Goal: Task Accomplishment & Management: Complete application form

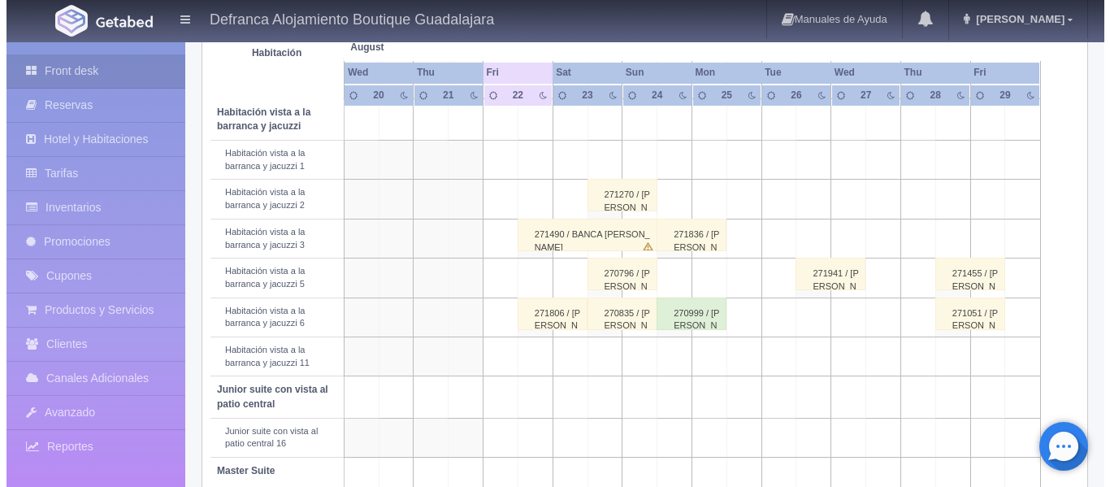
scroll to position [650, 0]
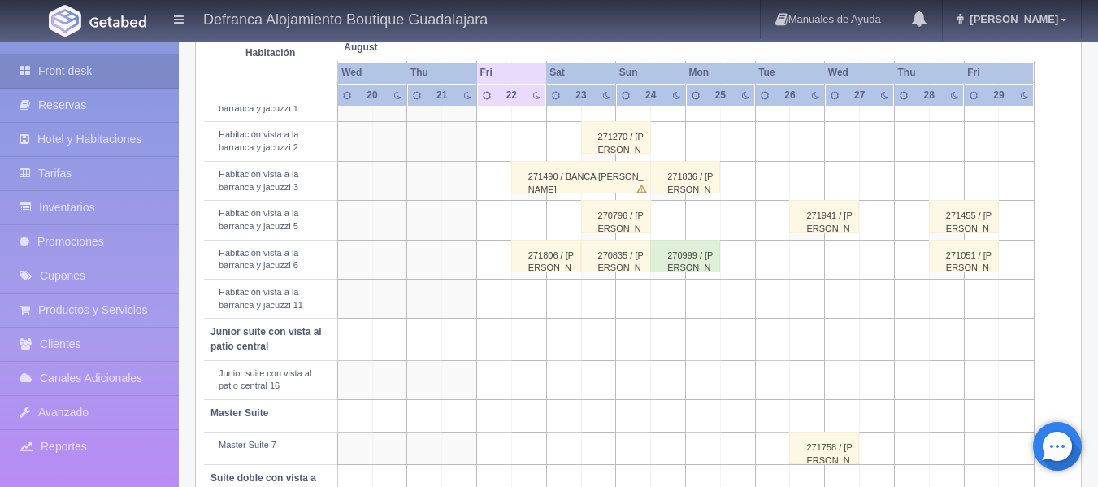
click at [602, 297] on td at bounding box center [598, 299] width 35 height 39
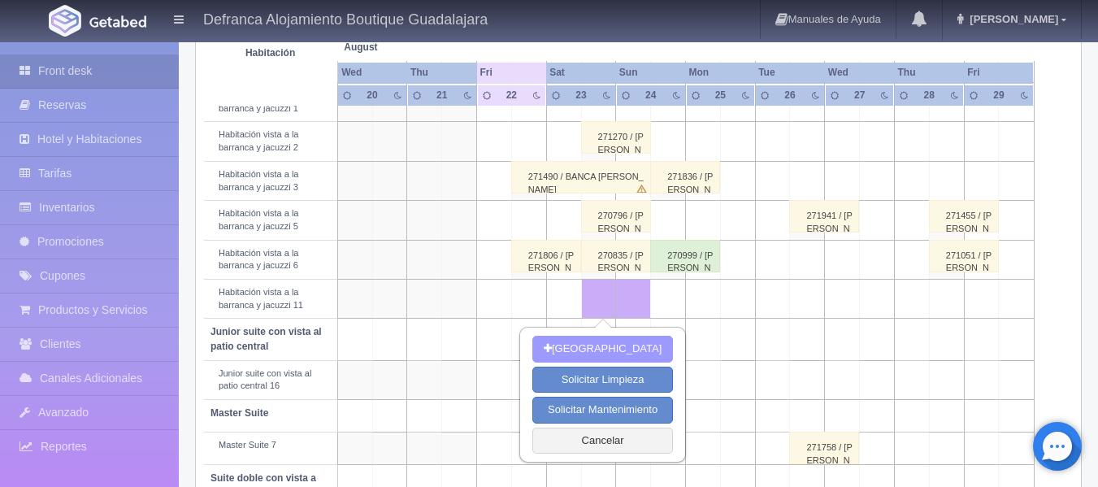
click at [602, 348] on button "[GEOGRAPHIC_DATA]" at bounding box center [602, 349] width 141 height 27
type input "[DATE]"
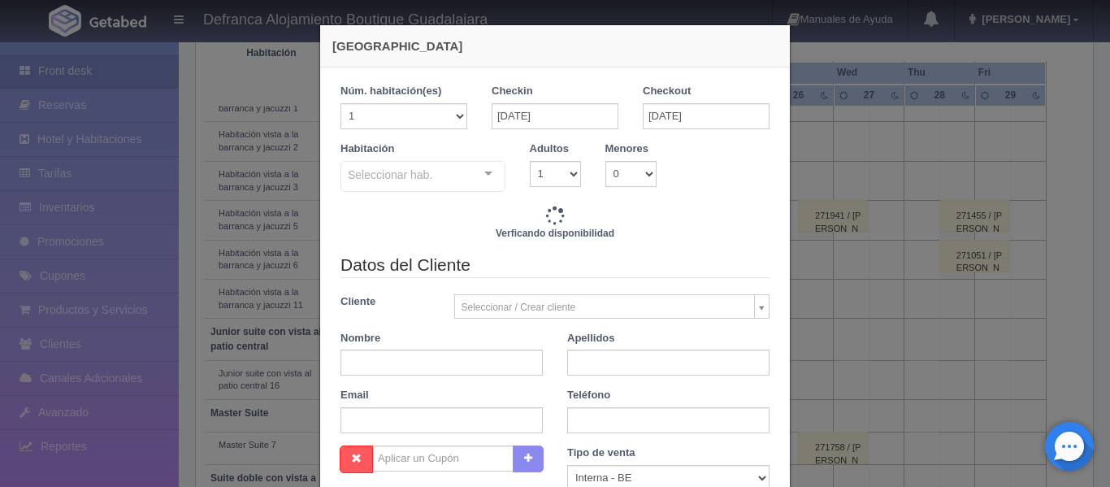
checkbox input "false"
type input "8395.00"
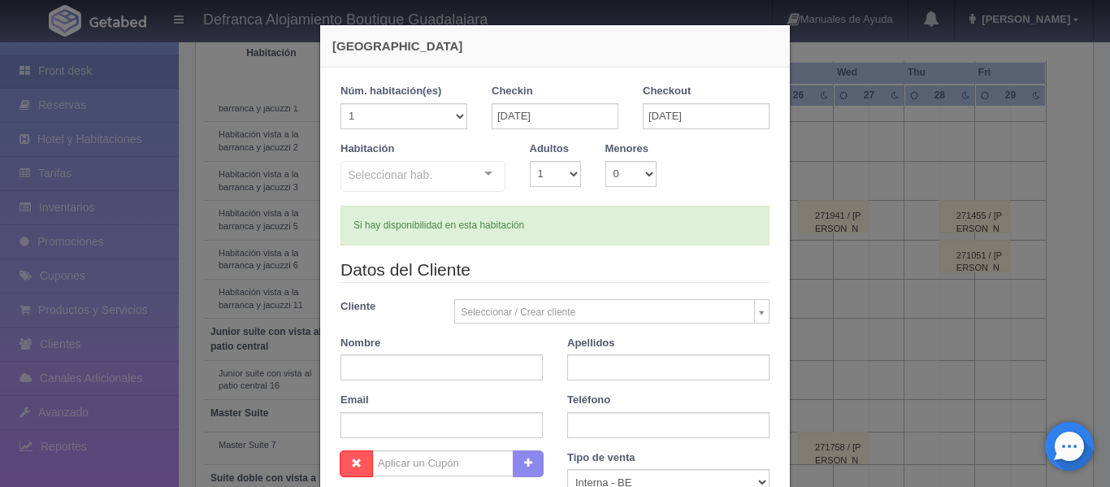
checkbox input "false"
click at [479, 173] on div "Seleccionar hab. Habitación vista a la barranca y jacuzzi Habitación vista a la…" at bounding box center [422, 177] width 165 height 33
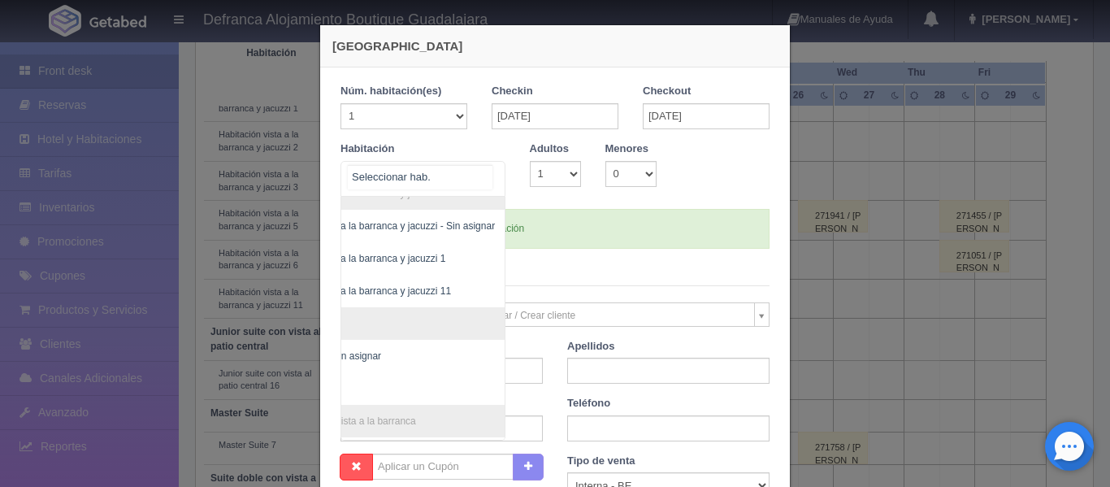
scroll to position [14, 94]
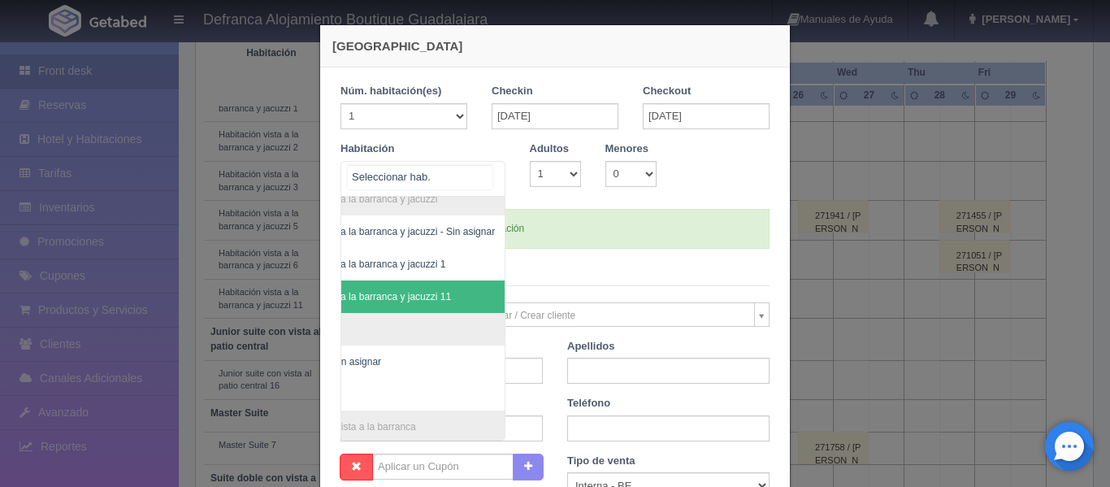
click at [423, 299] on span "Habitación vista a la barranca y jacuzzi 11" at bounding box center [360, 296] width 182 height 11
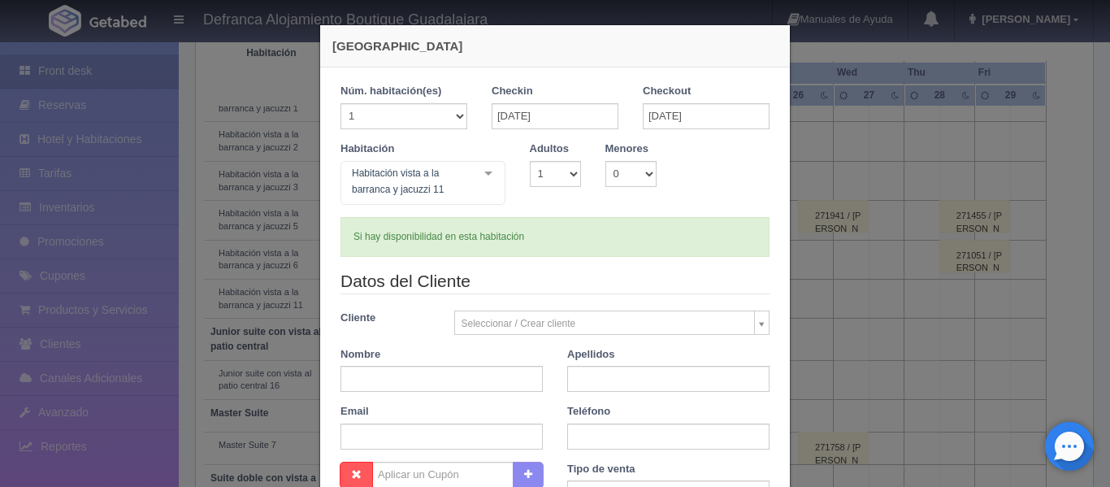
checkbox input "false"
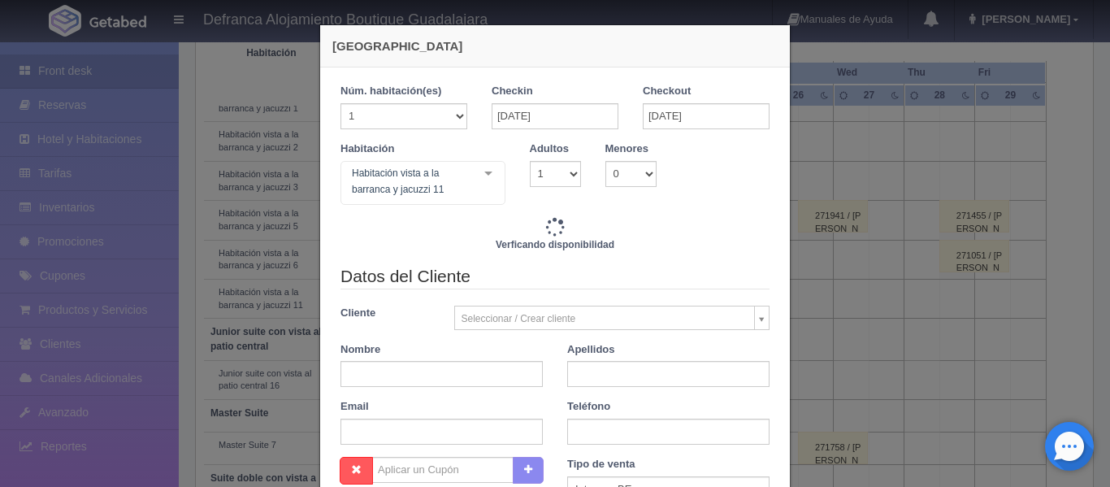
type input "8395.00"
checkbox input "false"
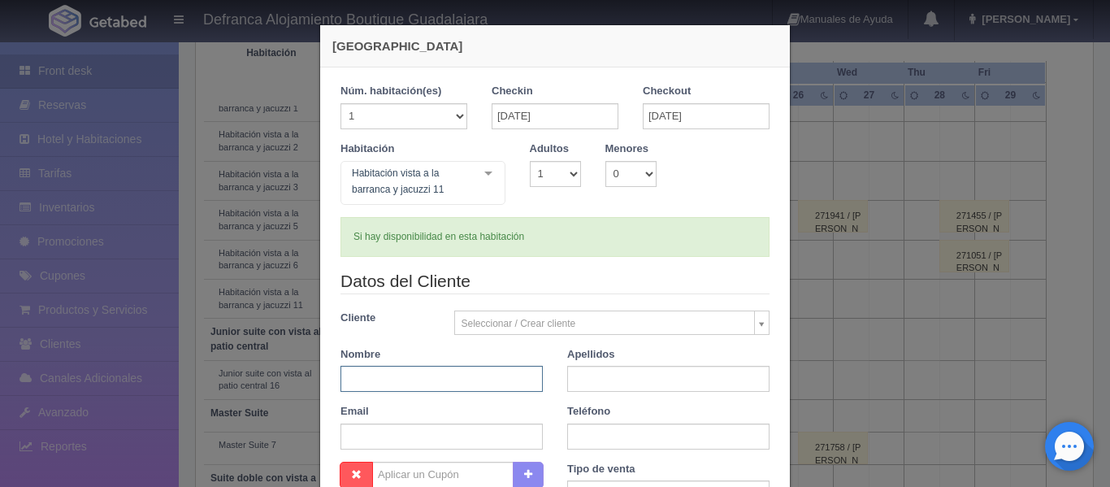
click at [394, 387] on input "text" at bounding box center [441, 379] width 202 height 26
click at [445, 378] on input "text" at bounding box center [441, 379] width 202 height 26
type input "EDUARDO RAFAEL"
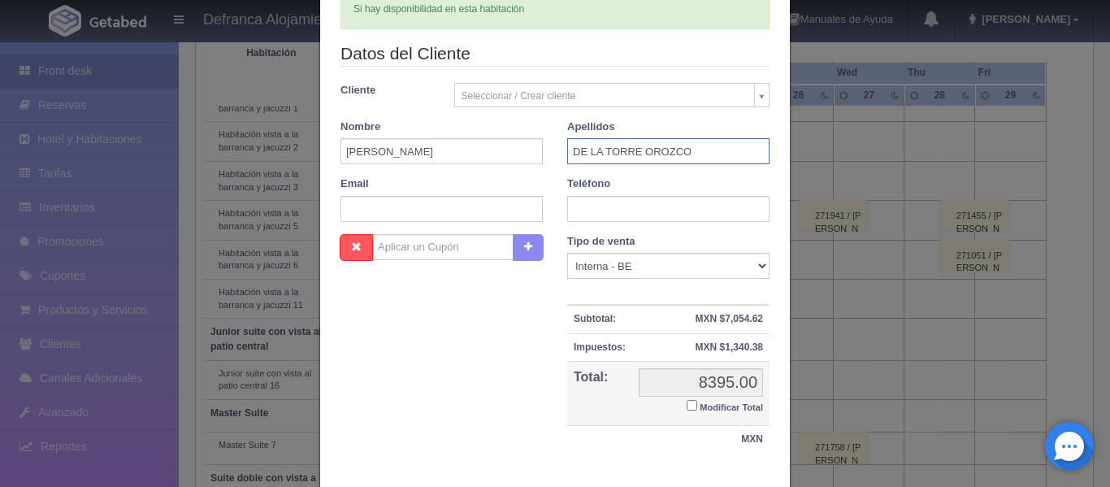
scroll to position [244, 0]
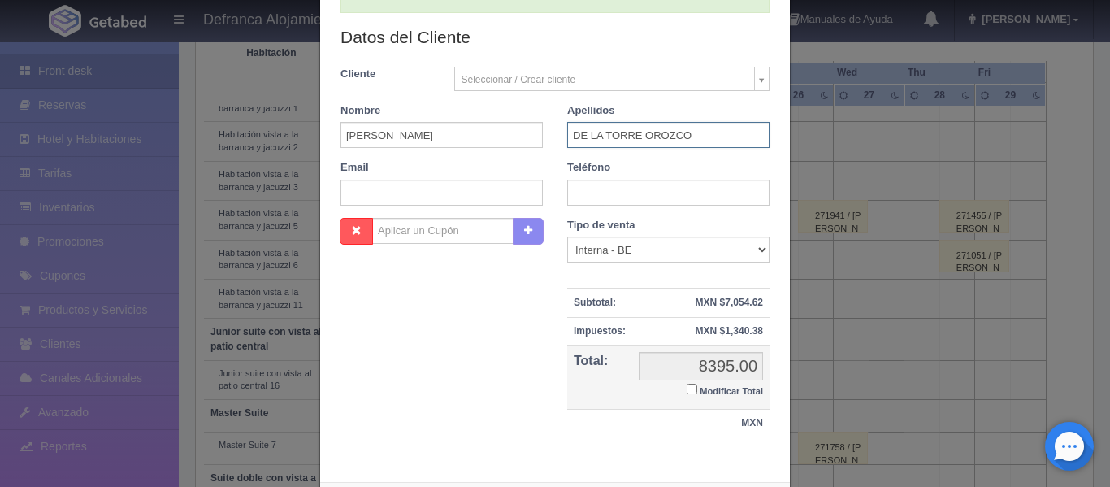
type input "DE LA TORRE OROZCO"
click at [636, 195] on input "text" at bounding box center [668, 193] width 202 height 26
click at [612, 189] on input "text" at bounding box center [668, 193] width 202 height 26
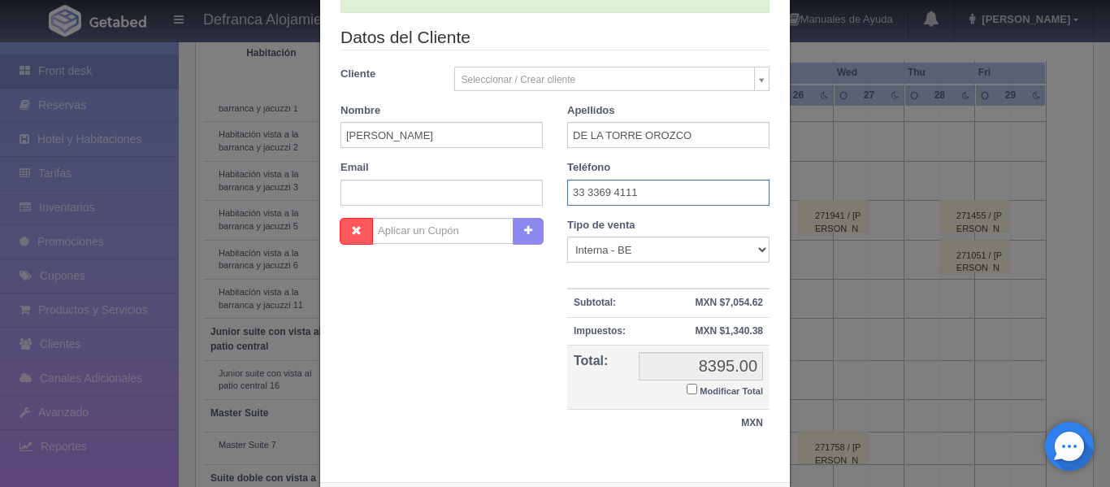
scroll to position [323, 0]
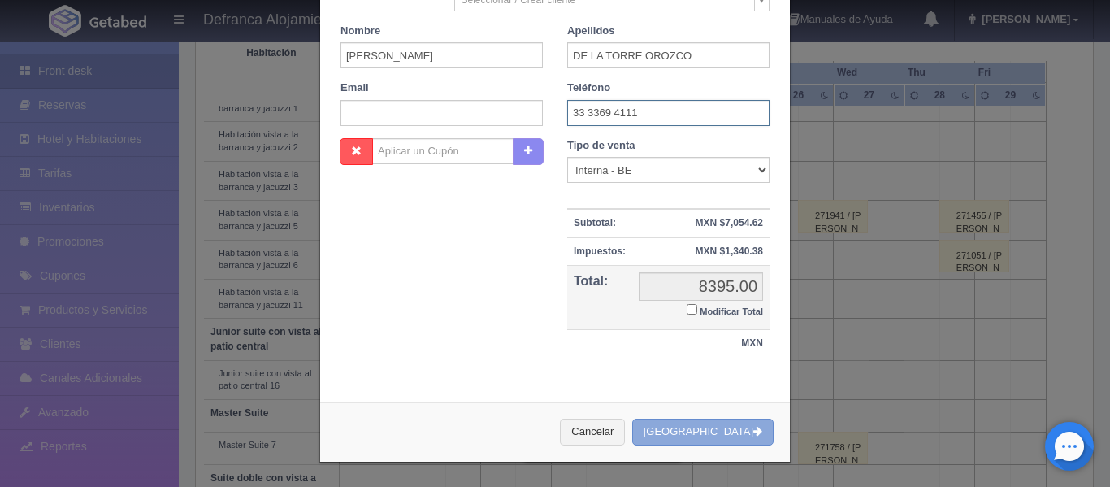
type input "33 3369 4111"
click at [703, 440] on button "[GEOGRAPHIC_DATA]" at bounding box center [702, 432] width 141 height 27
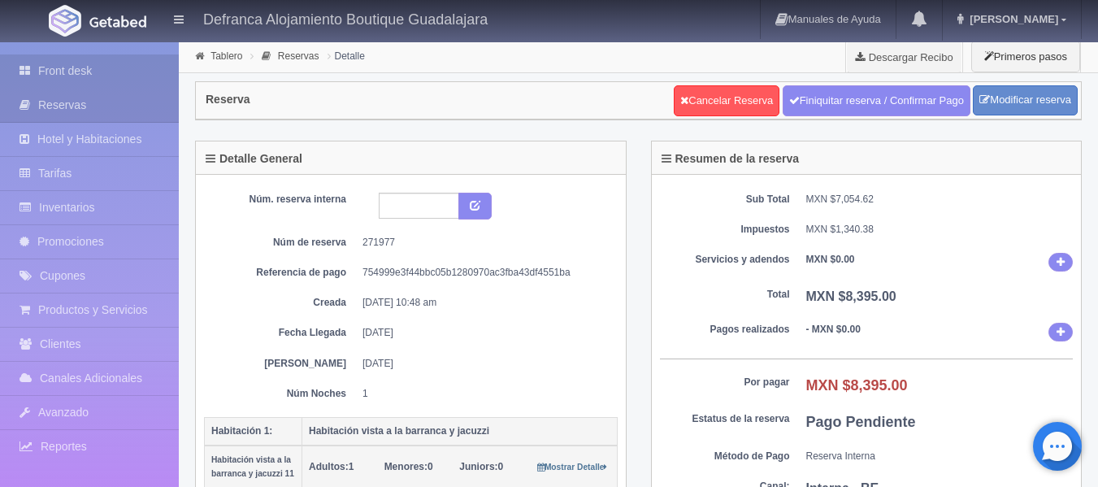
click at [63, 78] on link "Front desk" at bounding box center [89, 70] width 179 height 33
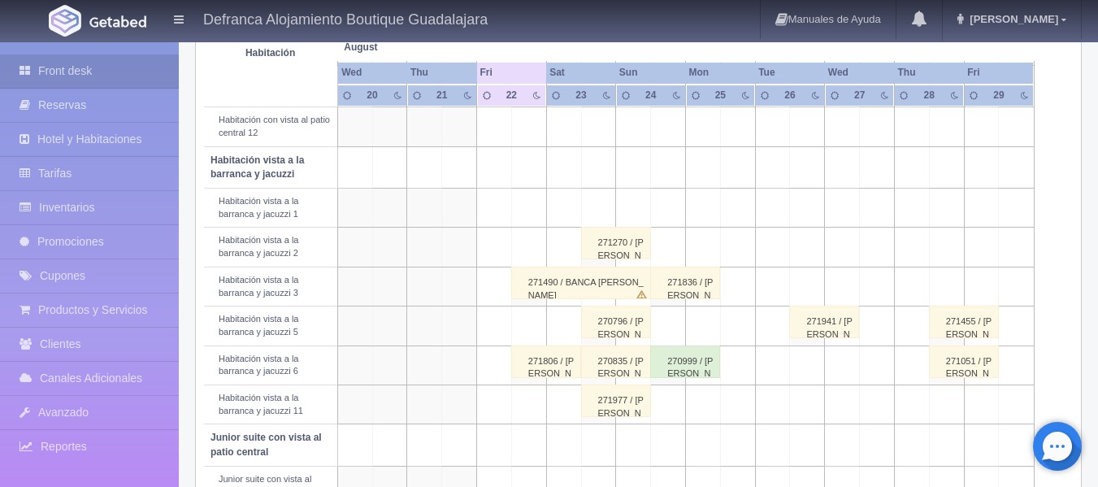
scroll to position [580, 0]
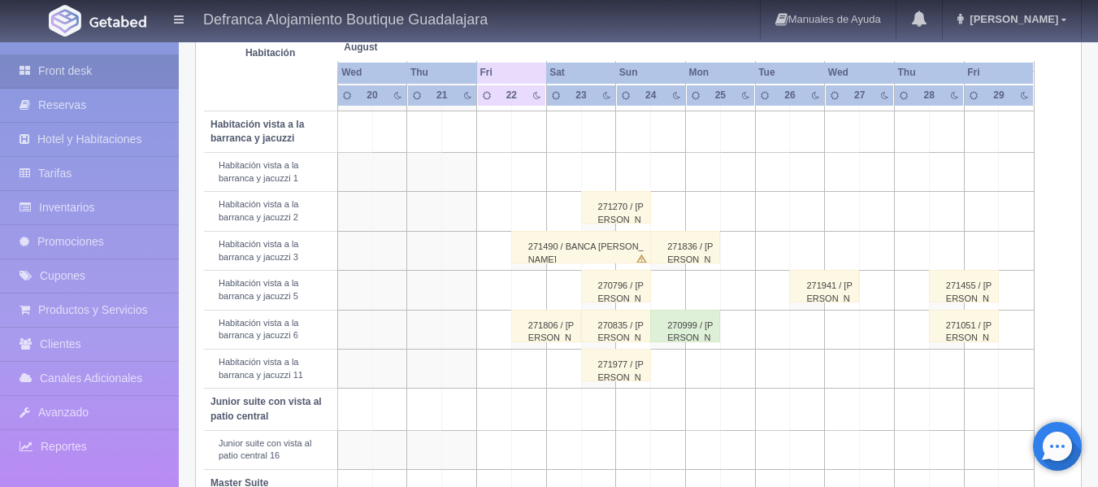
click at [620, 364] on div "271977 / EDUARDO RAFAEL DE LA TORRE OROZCO" at bounding box center [616, 365] width 70 height 33
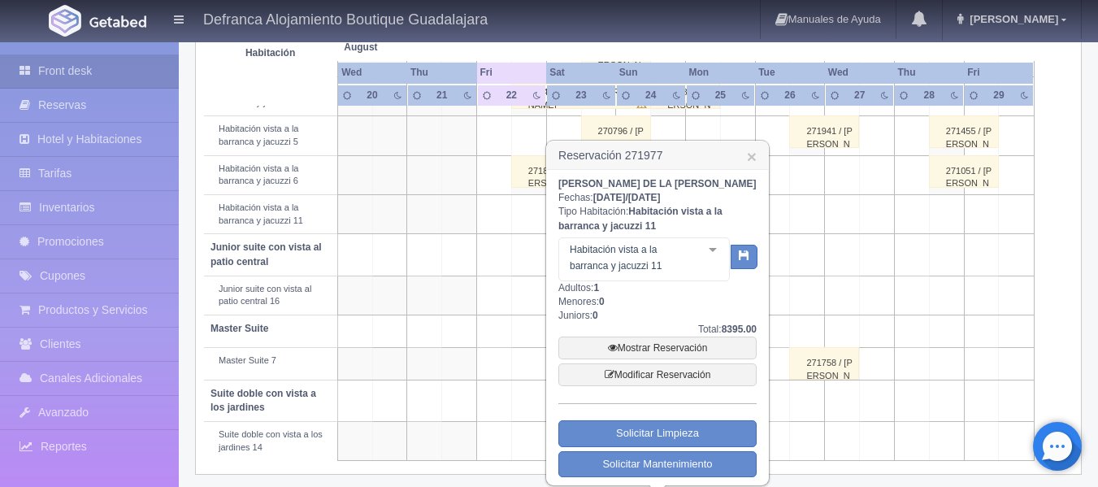
scroll to position [743, 0]
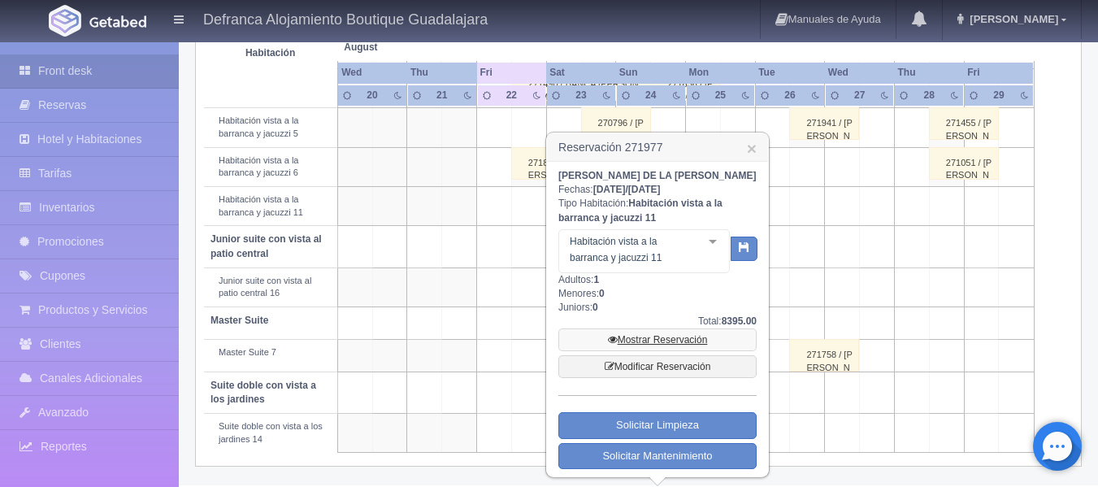
click at [646, 351] on link "Mostrar Reservación" at bounding box center [657, 339] width 198 height 23
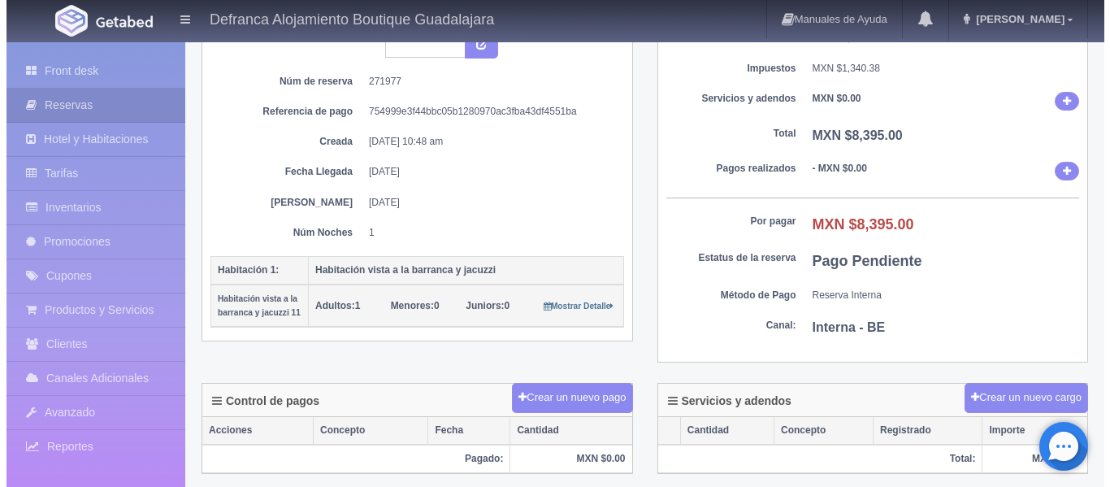
scroll to position [244, 0]
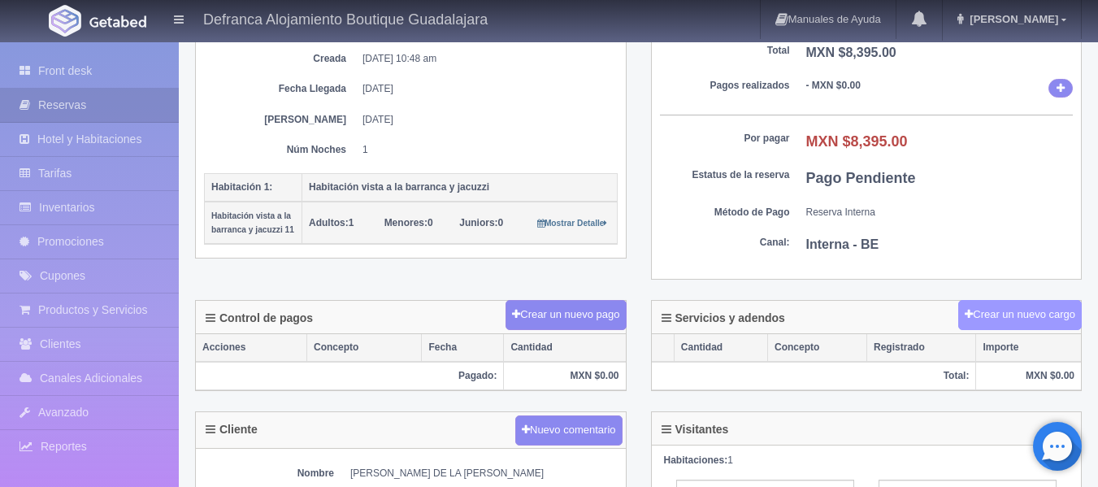
click at [988, 320] on button "Crear un nuevo cargo" at bounding box center [1020, 315] width 124 height 30
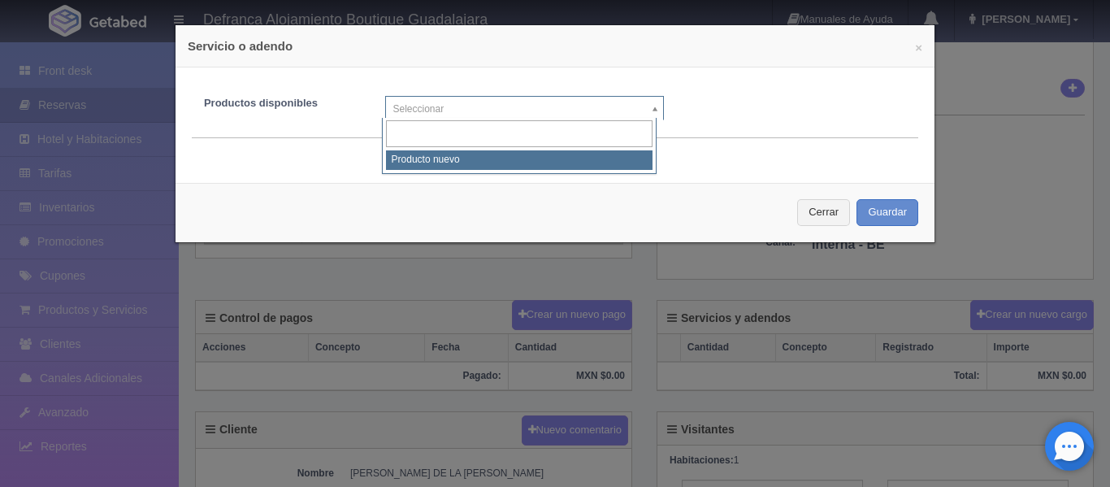
click at [652, 109] on body "Defranca Alojamiento Boutique Guadalajara Manuales de Ayuda Actualizaciones rec…" at bounding box center [555, 307] width 1110 height 1021
select select "0"
type input "1"
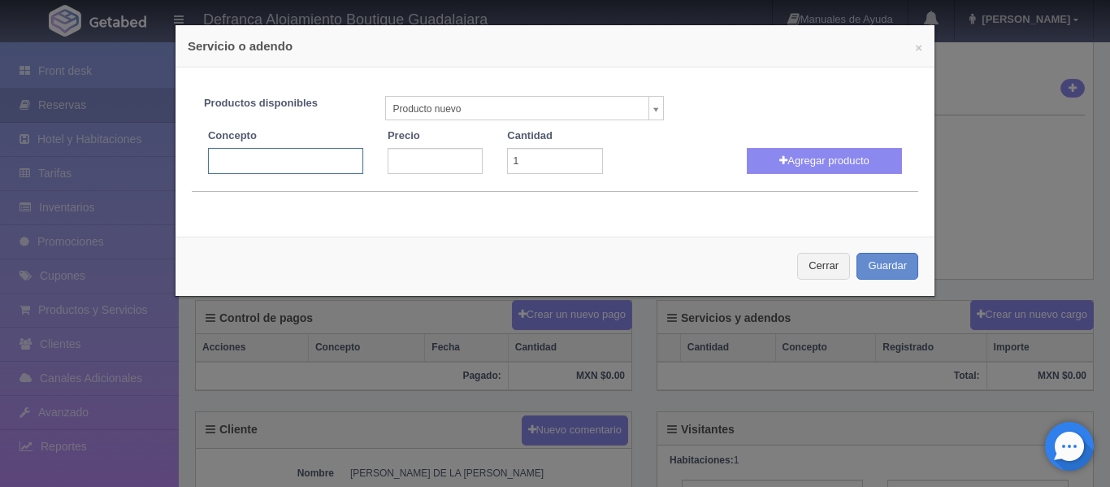
click at [347, 165] on input "text" at bounding box center [285, 161] width 155 height 26
type input "MASAJE HOLÍSTICO"
click at [447, 164] on input "number" at bounding box center [435, 161] width 95 height 26
type input "1500"
type input "2"
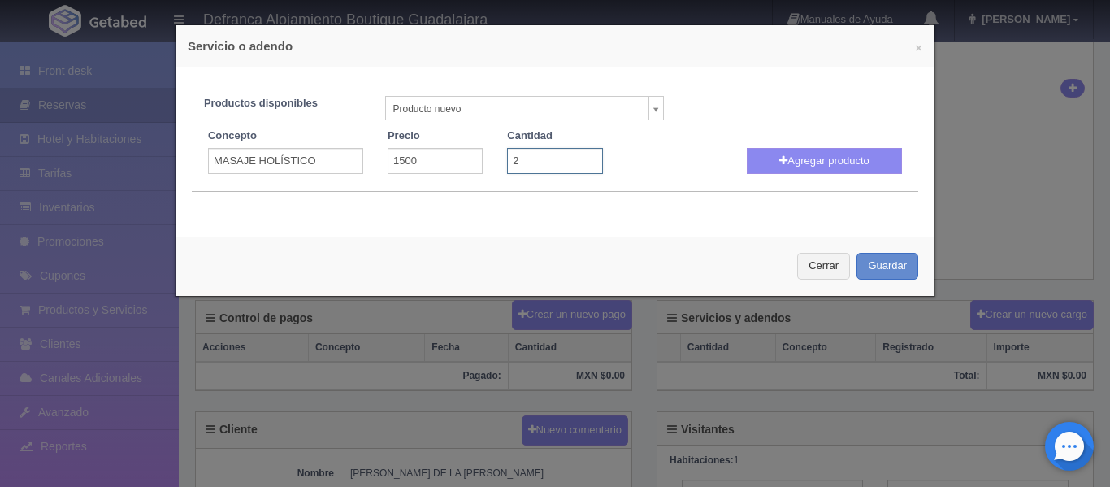
click at [584, 156] on input "2" at bounding box center [554, 161] width 95 height 26
click at [768, 159] on button "Agregar producto" at bounding box center [824, 161] width 155 height 26
select select
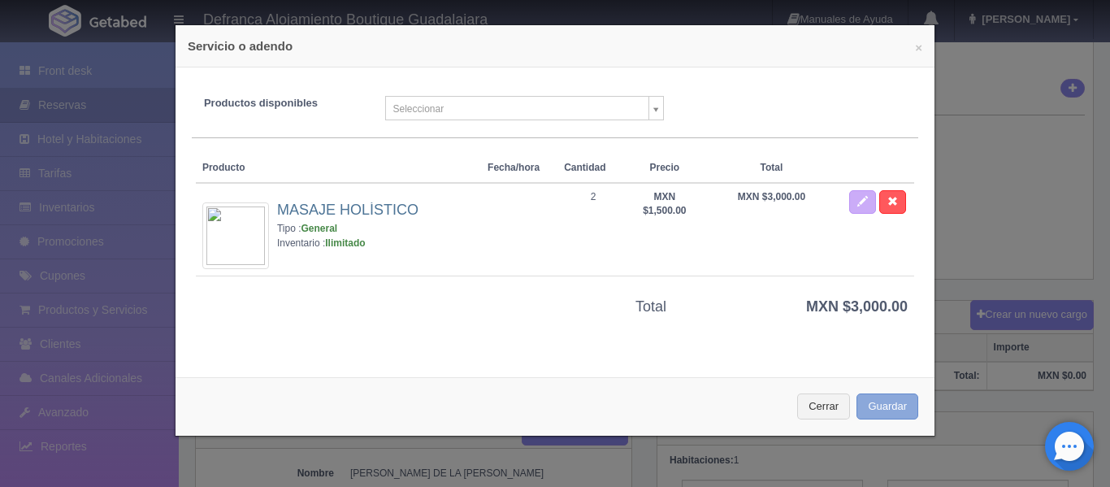
click at [894, 407] on button "Guardar" at bounding box center [888, 406] width 62 height 27
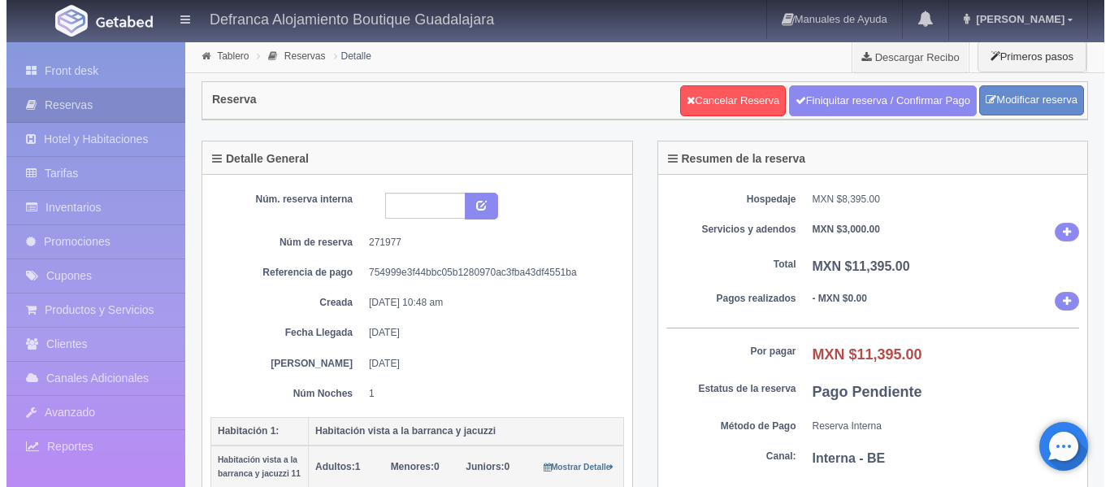
scroll to position [244, 0]
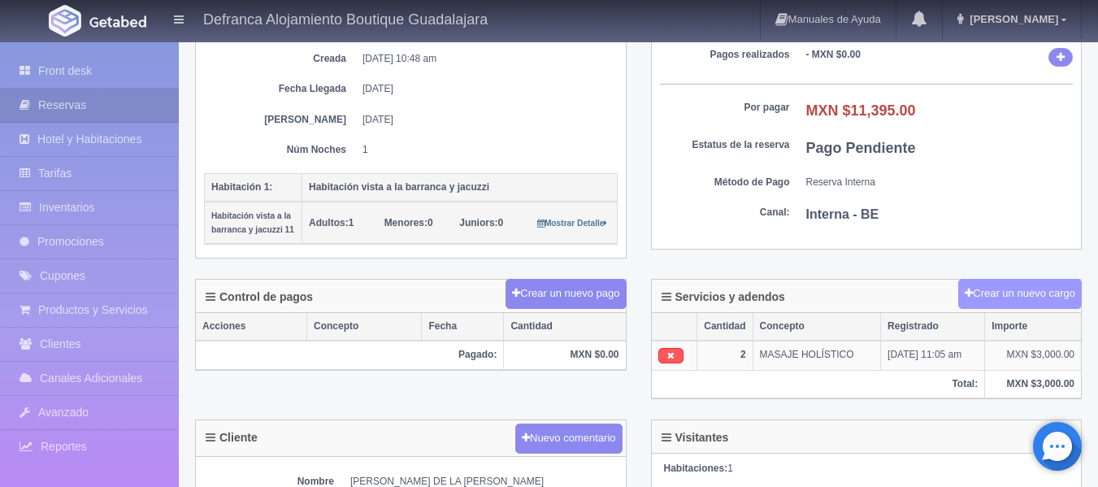
click at [991, 288] on button "Crear un nuevo cargo" at bounding box center [1020, 294] width 124 height 30
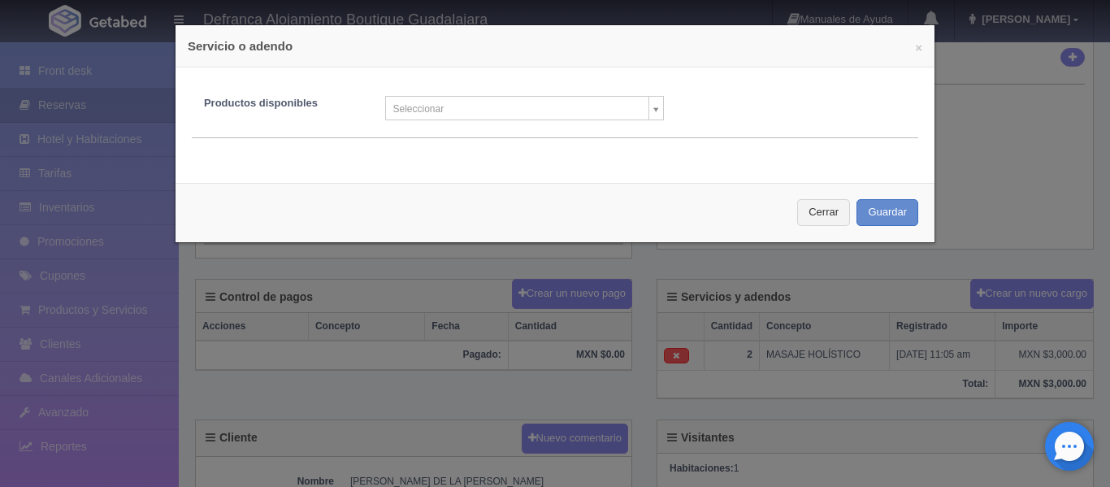
click at [568, 102] on body "Defranca Alojamiento Boutique Guadalajara Manuales de Ayuda Actualizaciones rec…" at bounding box center [555, 312] width 1110 height 1030
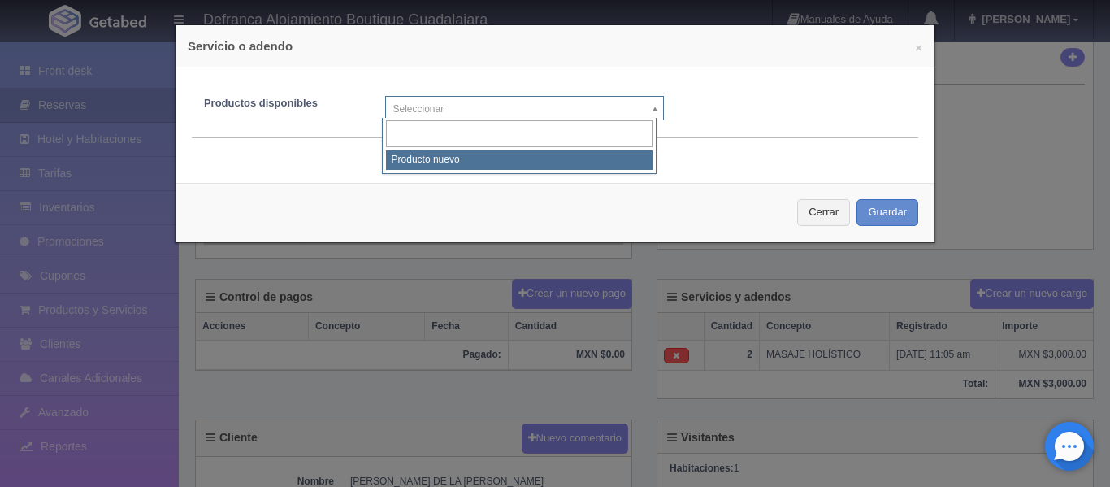
select select "0"
type input "1"
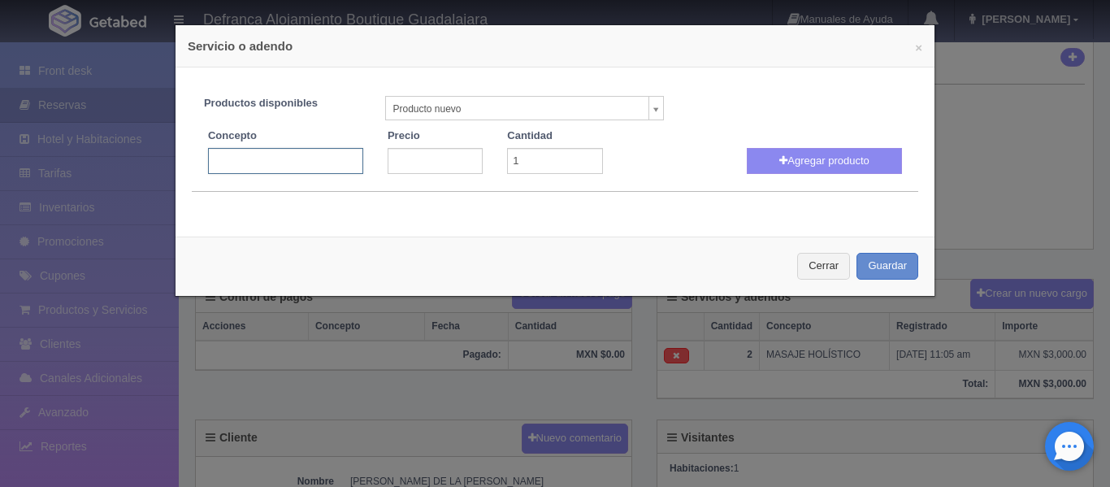
click at [314, 155] on input "text" at bounding box center [285, 161] width 155 height 26
type input "j"
type input "JACUZZI VOLADO"
click at [425, 158] on input "number" at bounding box center [435, 161] width 95 height 26
type input "3300"
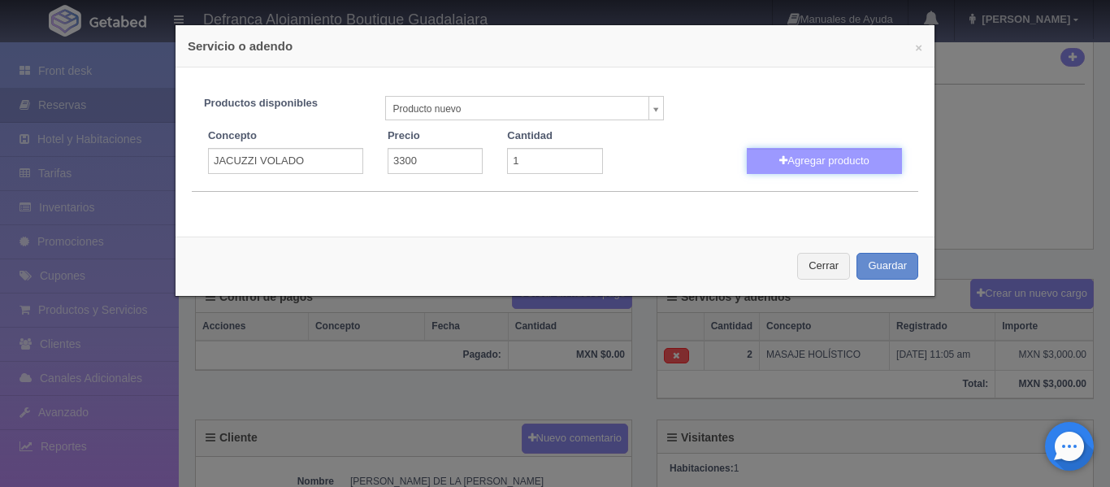
click at [839, 160] on button "Agregar producto" at bounding box center [824, 161] width 155 height 26
select select
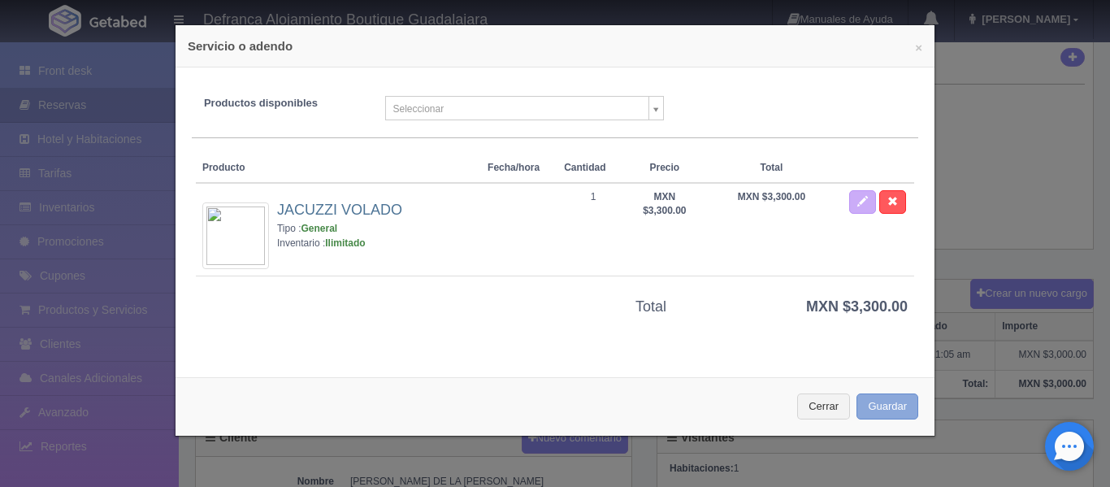
click at [891, 414] on button "Guardar" at bounding box center [888, 406] width 62 height 27
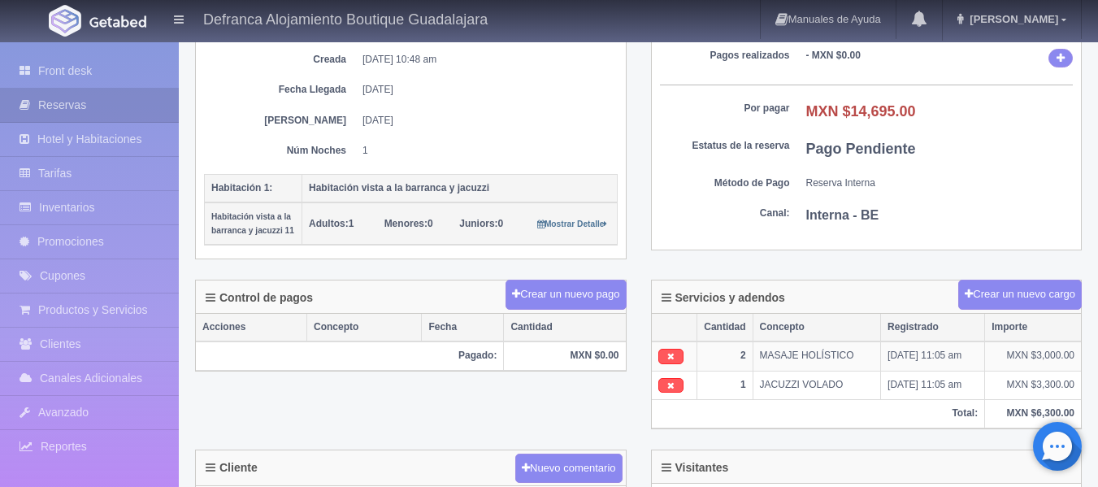
scroll to position [243, 0]
click at [73, 72] on link "Front desk" at bounding box center [89, 70] width 179 height 33
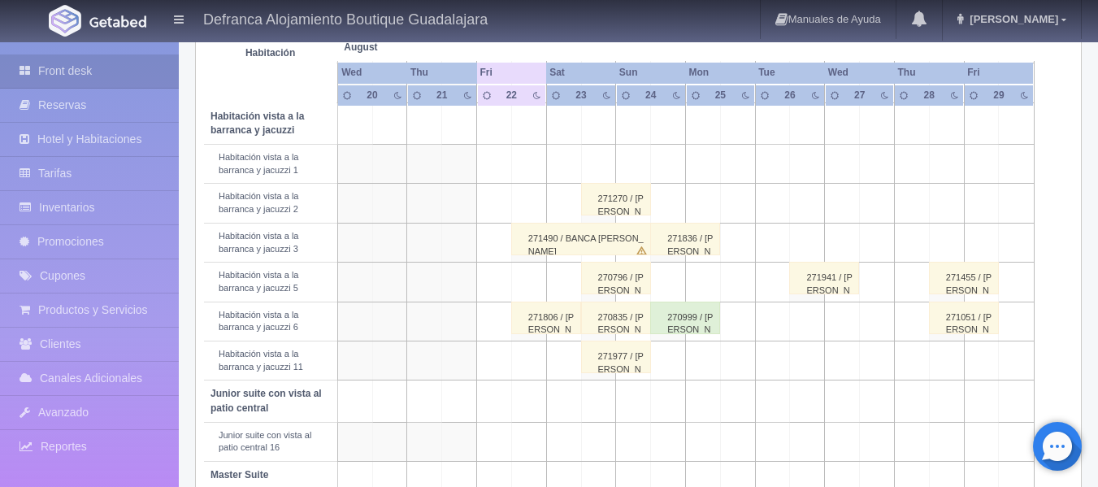
scroll to position [650, 0]
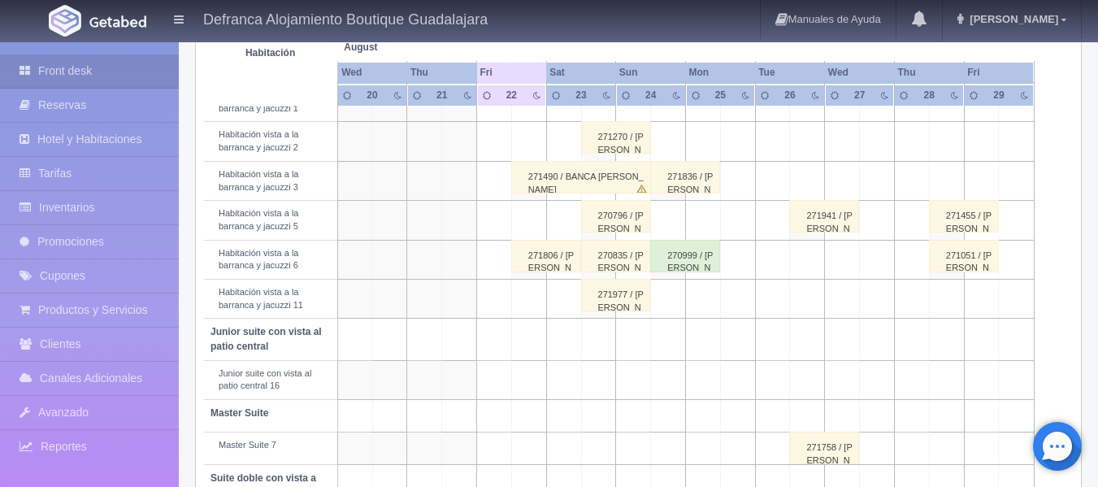
click at [543, 261] on div "271806 / [PERSON_NAME]" at bounding box center [546, 256] width 70 height 33
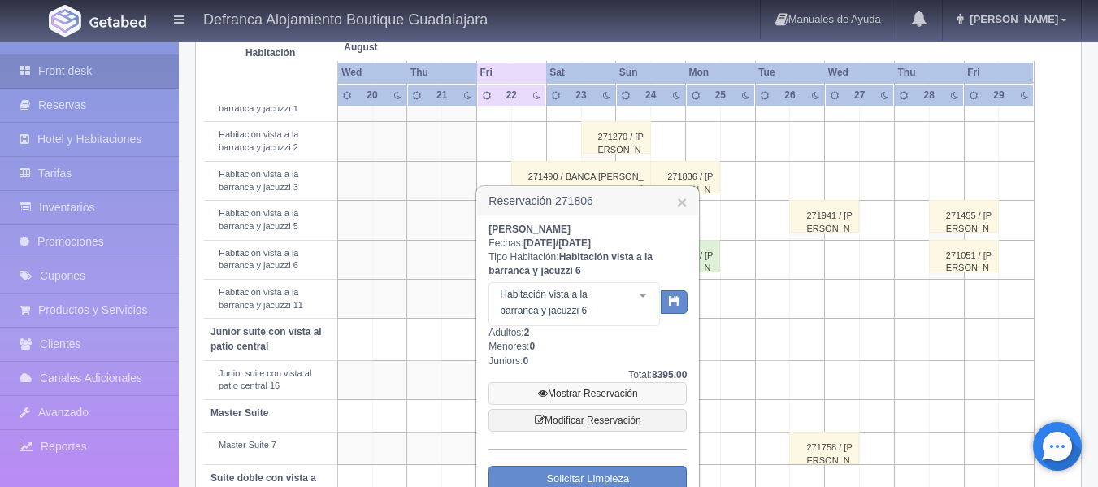
click at [569, 394] on link "Mostrar Reservación" at bounding box center [587, 393] width 198 height 23
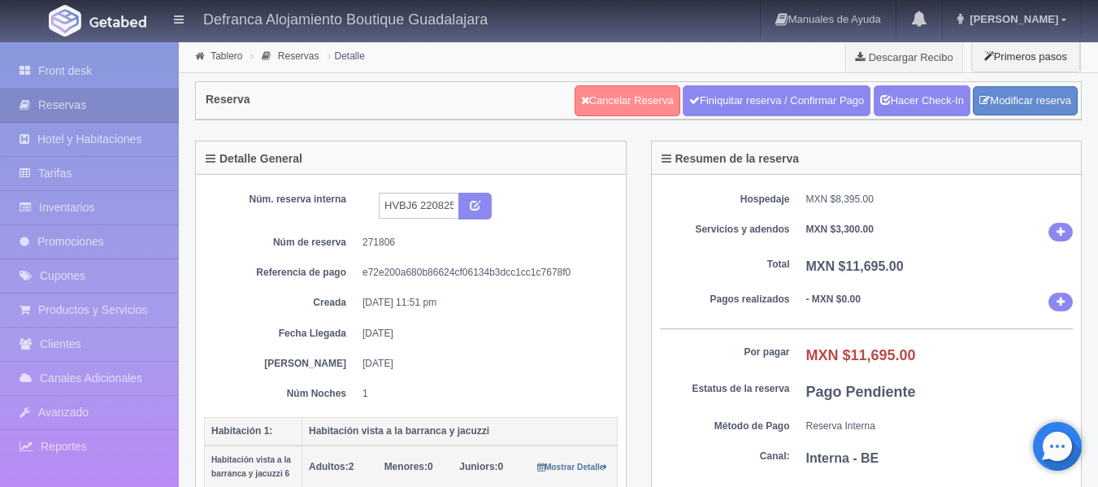
click at [647, 94] on link "Cancelar Reserva" at bounding box center [628, 100] width 106 height 31
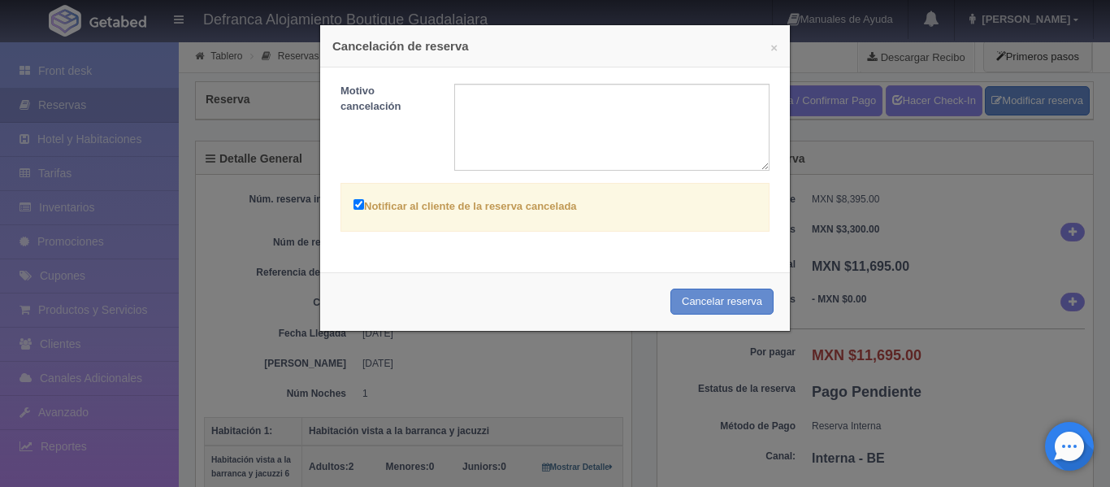
click at [383, 52] on h4 "Cancelación de reserva" at bounding box center [554, 45] width 445 height 17
click at [479, 101] on textarea at bounding box center [612, 127] width 316 height 87
type textarea "C"
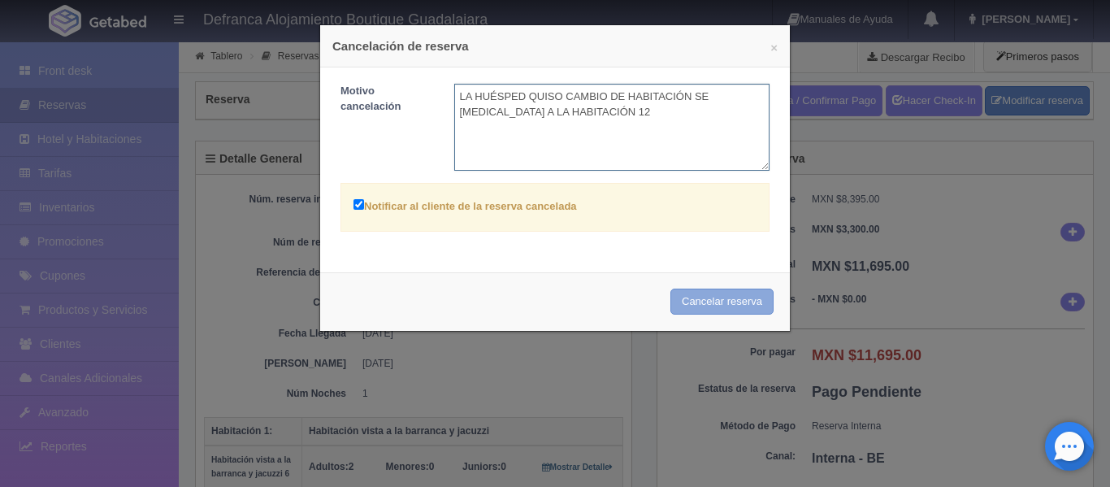
type textarea "LA HUÉSPED QUISO CAMBIO DE HABITACIÓN SE [MEDICAL_DATA] A LA HABITACIÓN 12"
click at [692, 297] on button "Cancelar reserva" at bounding box center [721, 301] width 103 height 27
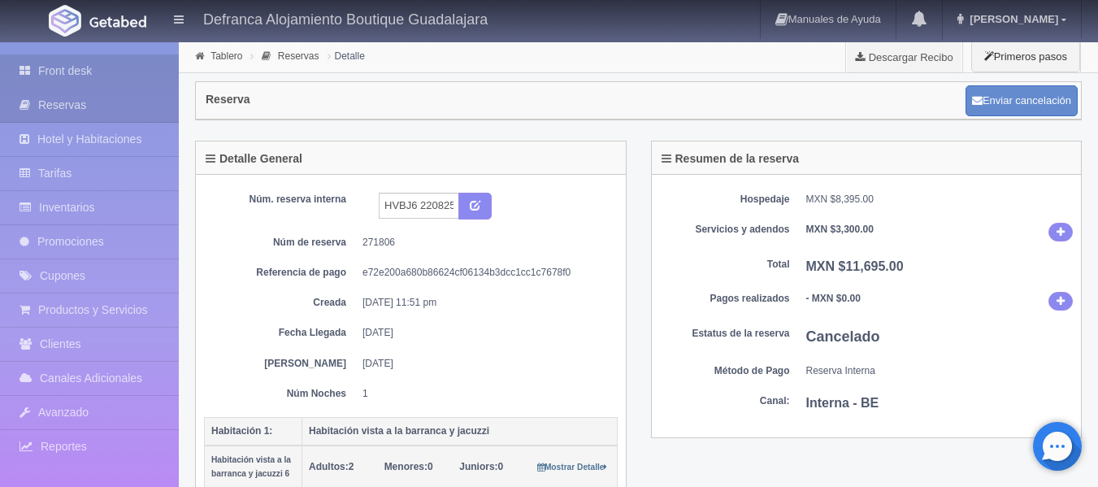
click at [52, 71] on link "Front desk" at bounding box center [89, 70] width 179 height 33
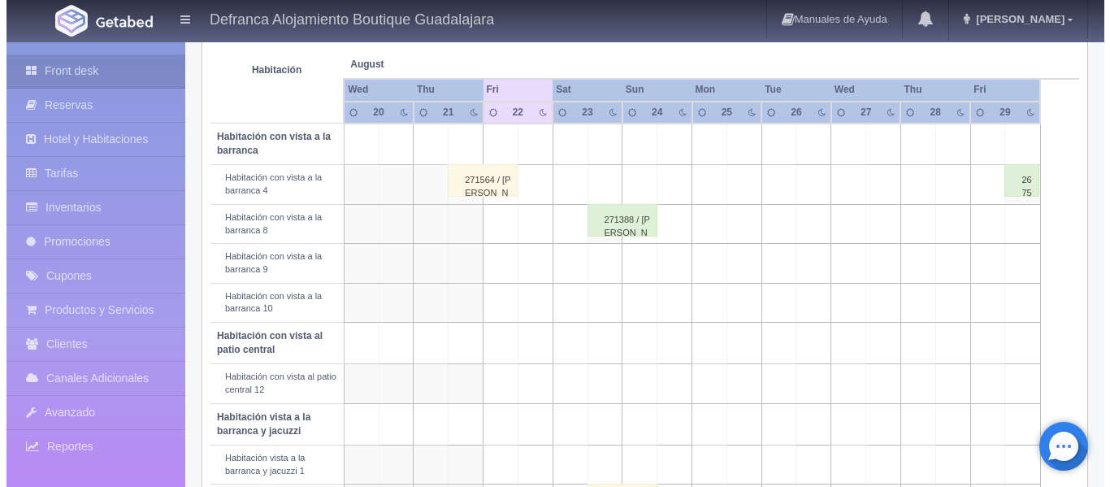
scroll to position [325, 0]
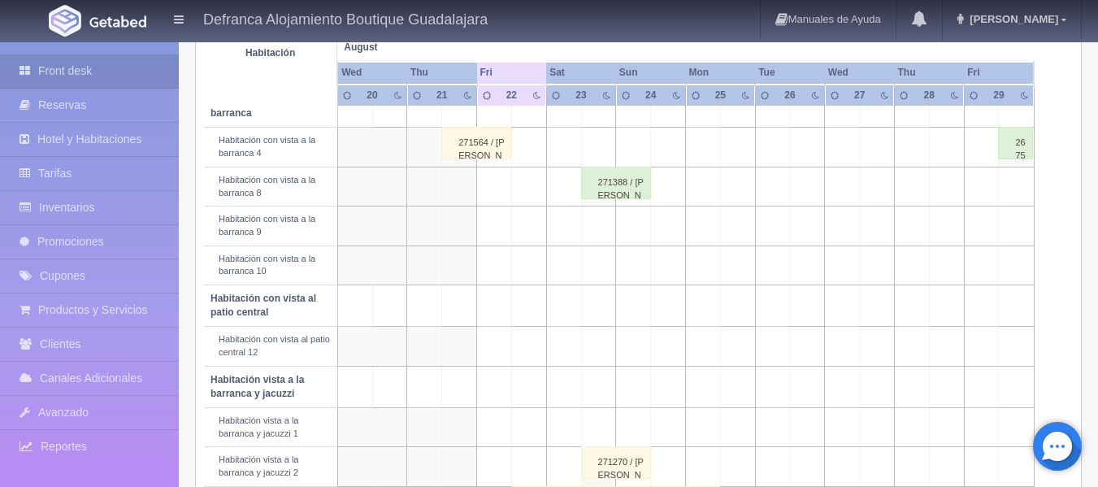
click at [531, 349] on td at bounding box center [528, 346] width 35 height 39
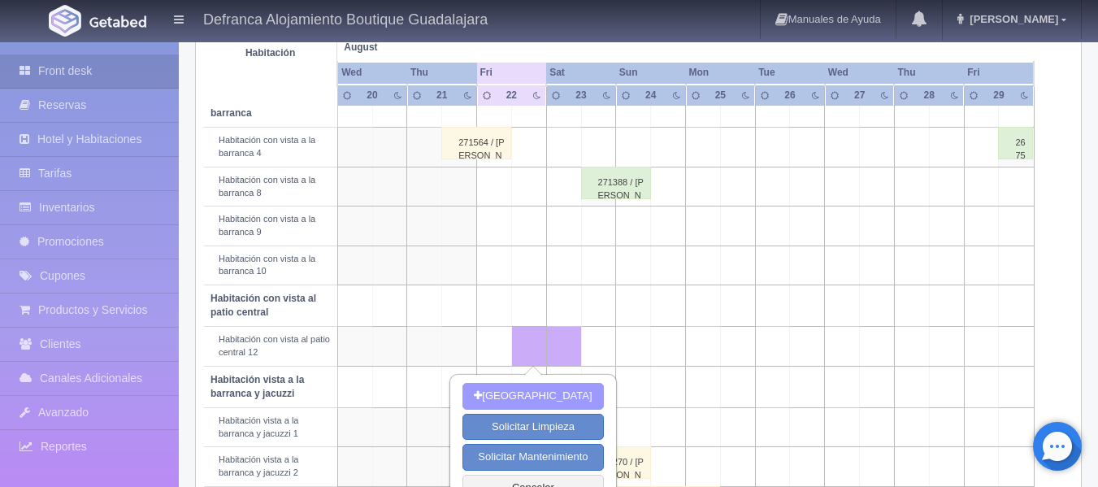
click at [515, 393] on button "Nueva Reserva" at bounding box center [532, 396] width 141 height 27
type input "[DATE]"
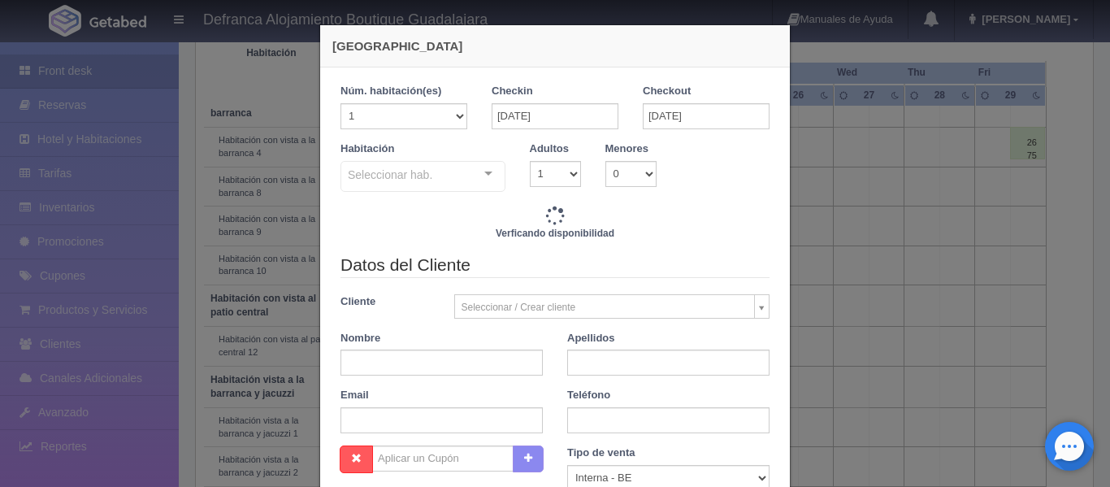
checkbox input "false"
type input "6095.00"
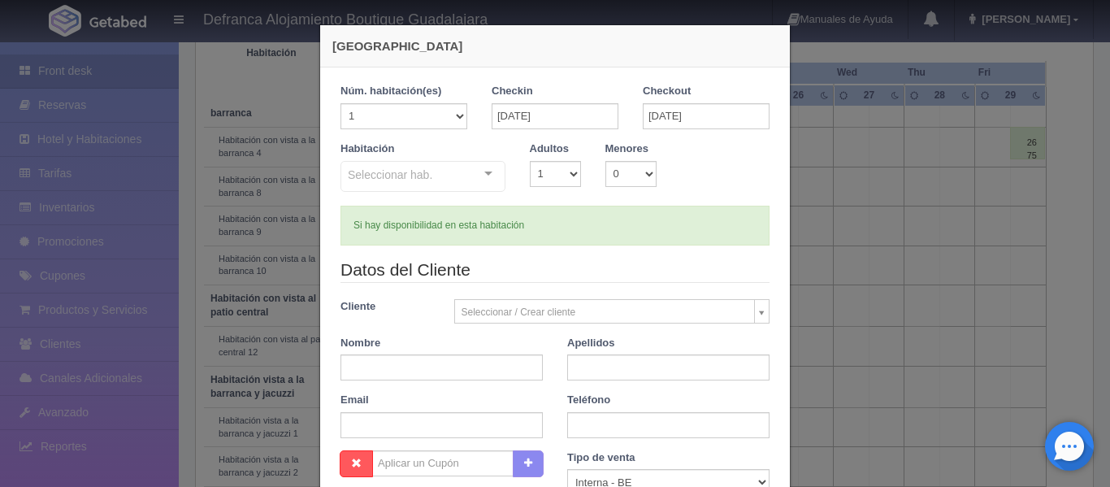
checkbox input "false"
click at [480, 174] on div "Seleccionar hab. Habitación vista a la barranca y jacuzzi Habitación vista a la…" at bounding box center [422, 177] width 165 height 33
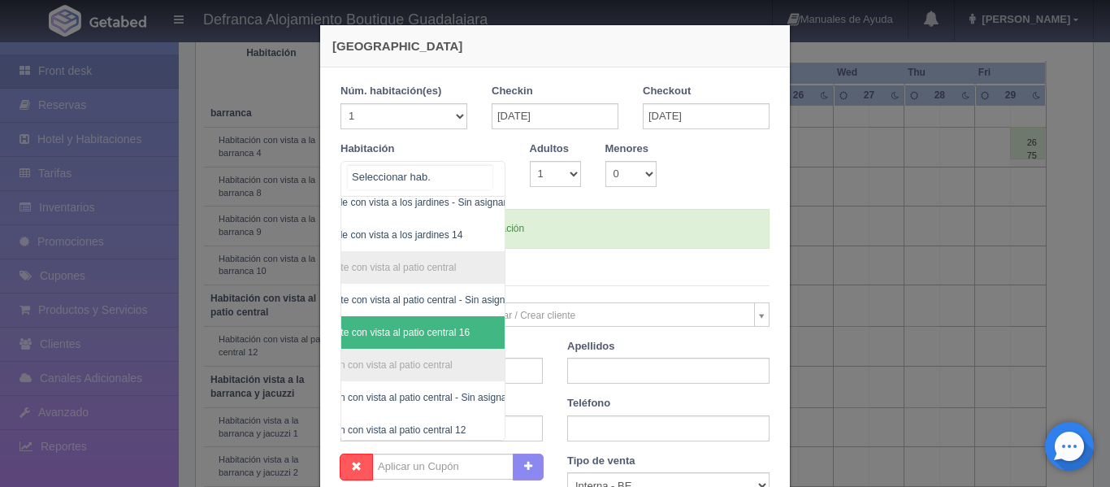
scroll to position [582, 52]
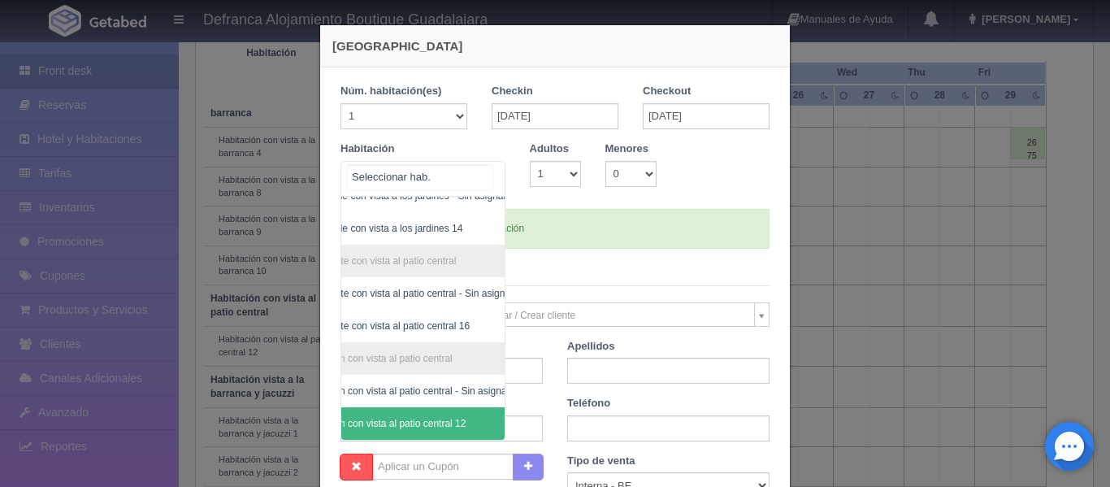
click at [429, 418] on span "Habitación con vista al patio central 12" at bounding box center [382, 423] width 167 height 11
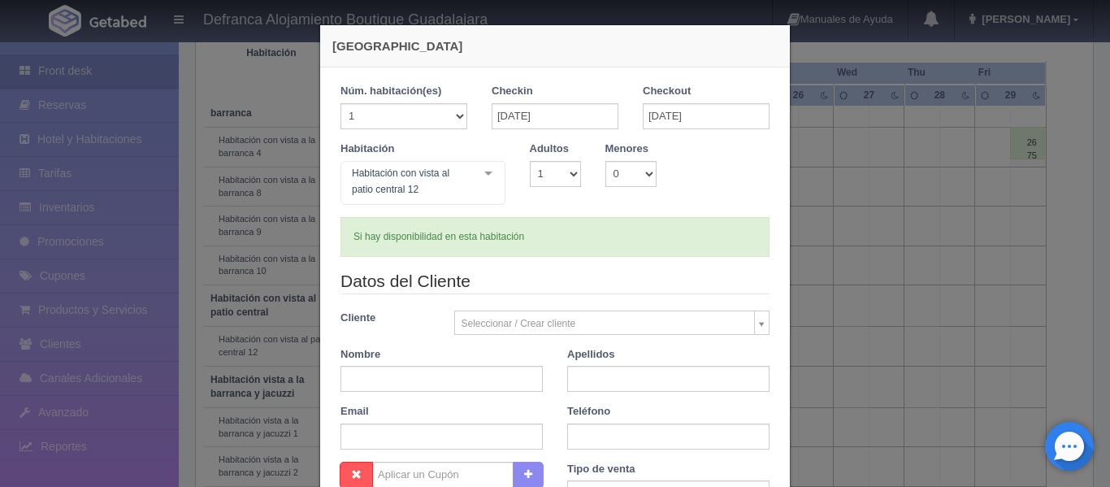
checkbox input "false"
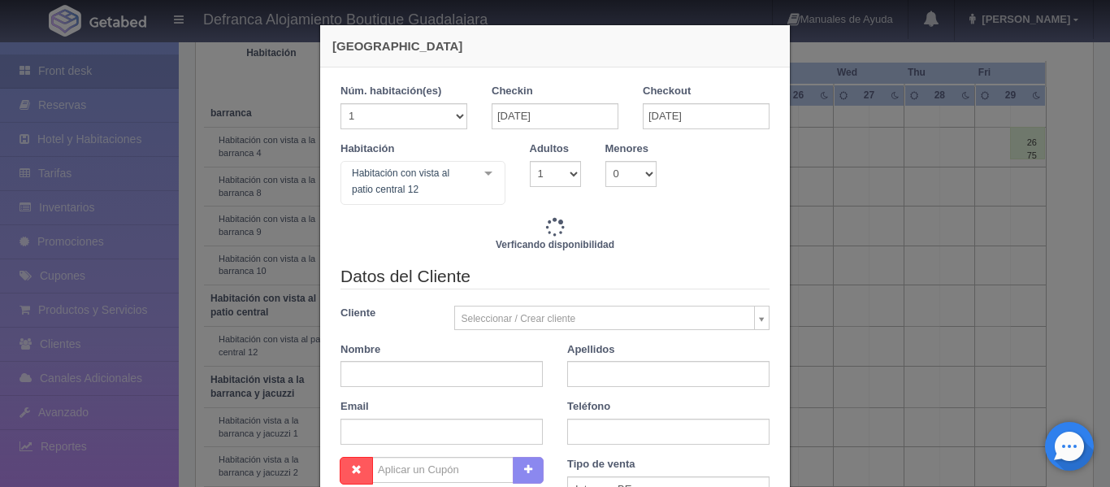
type input "6095.00"
checkbox input "false"
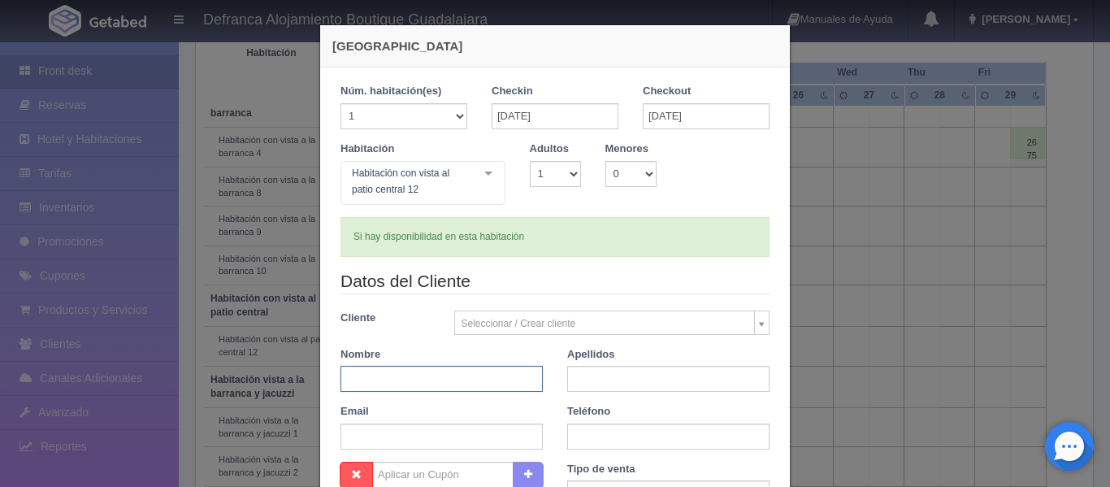
click at [453, 379] on input "text" at bounding box center [441, 379] width 202 height 26
click at [569, 174] on select "1 2 3 4 5 6 7 8 9 10" at bounding box center [555, 174] width 51 height 26
select select "2"
click at [530, 161] on select "1 2 3 4 5 6 7 8 9 10" at bounding box center [555, 174] width 51 height 26
checkbox input "false"
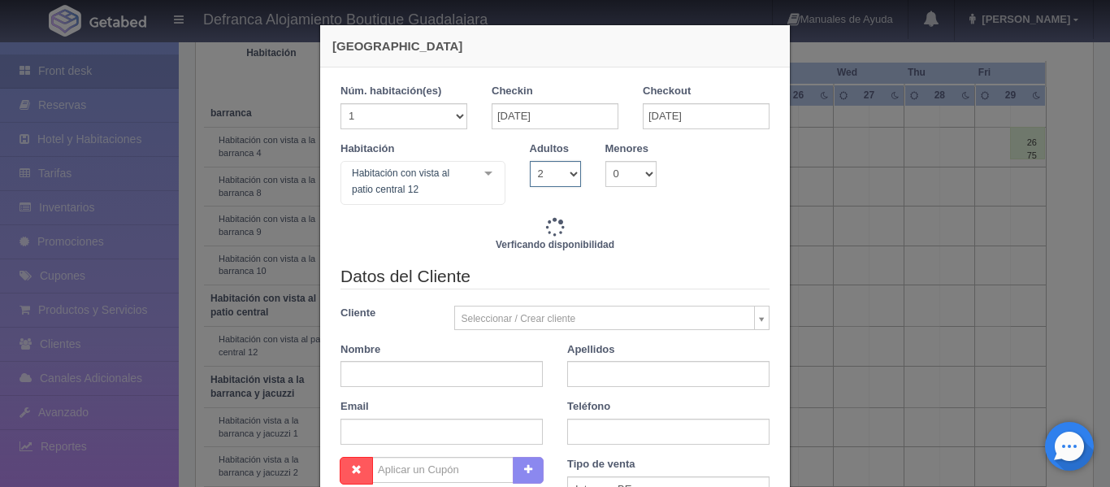
type input "6095.00"
checkbox input "false"
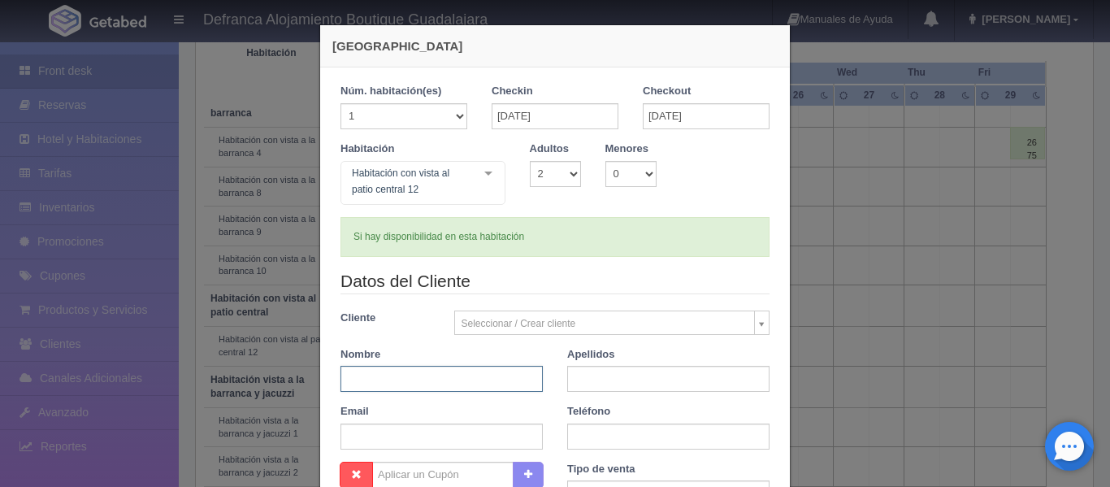
click at [390, 383] on input "text" at bounding box center [441, 379] width 202 height 26
click at [369, 375] on input "text" at bounding box center [441, 379] width 202 height 26
type input "[PERSON_NAME]"
click at [635, 379] on input "VALDIVIA MÁRQUEZ" at bounding box center [668, 379] width 202 height 26
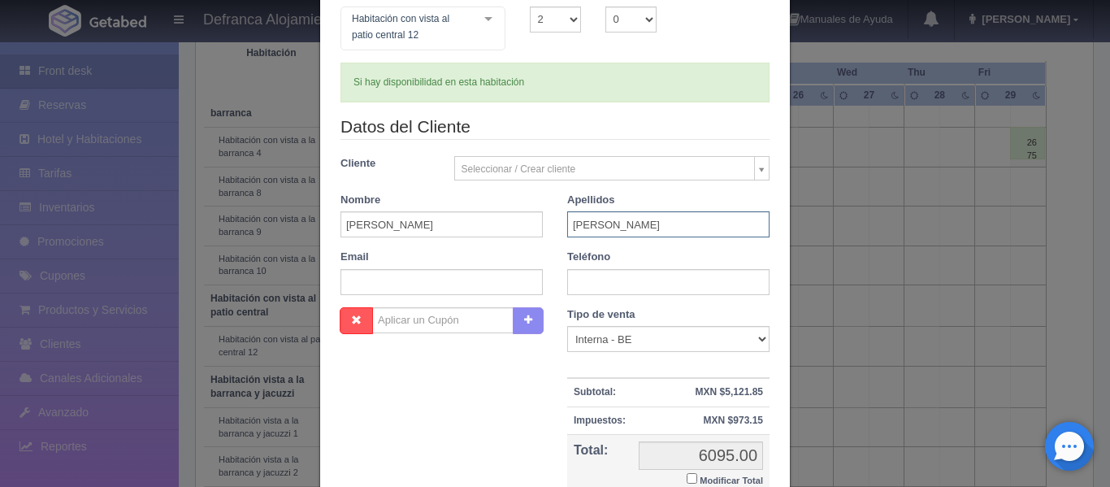
scroll to position [163, 0]
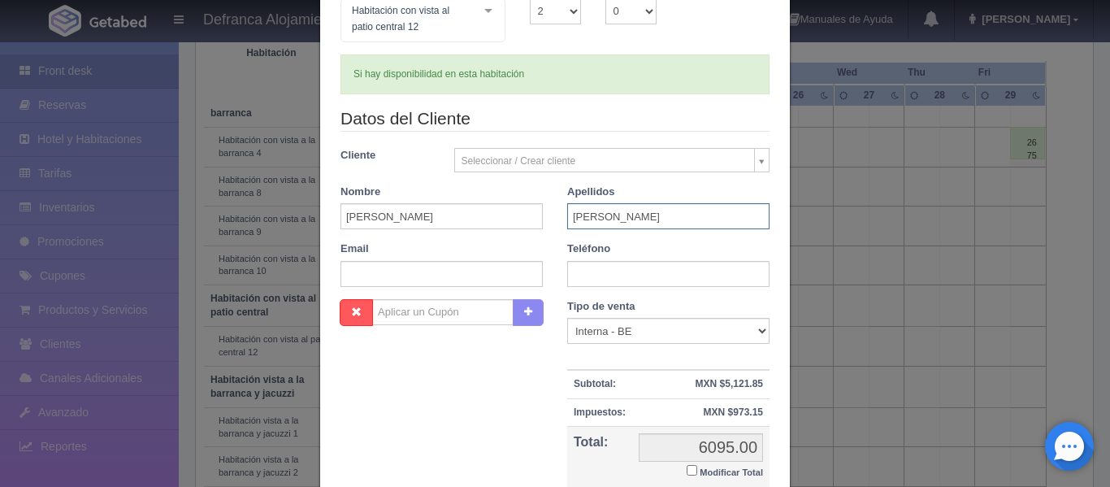
type input "[PERSON_NAME]"
click at [582, 280] on input "text" at bounding box center [668, 274] width 202 height 26
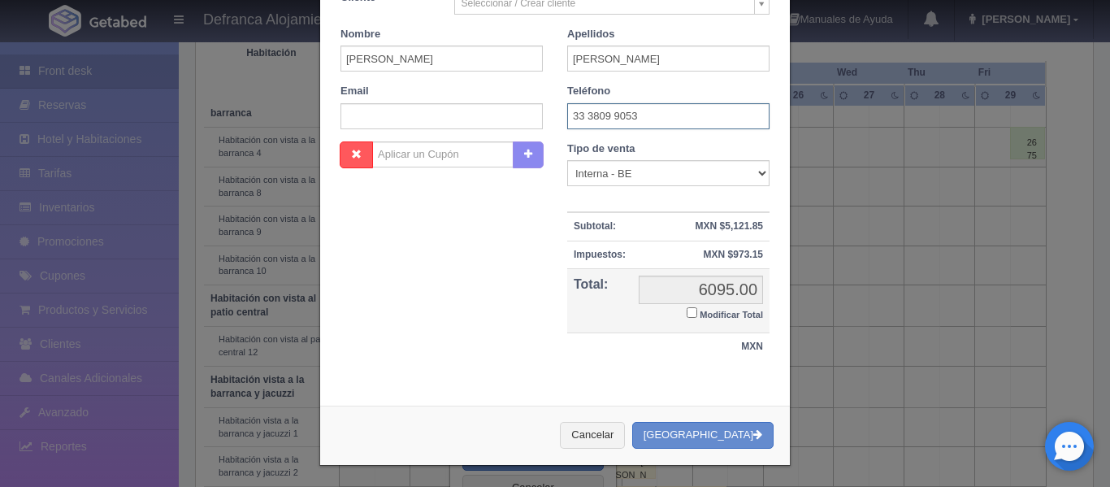
scroll to position [323, 0]
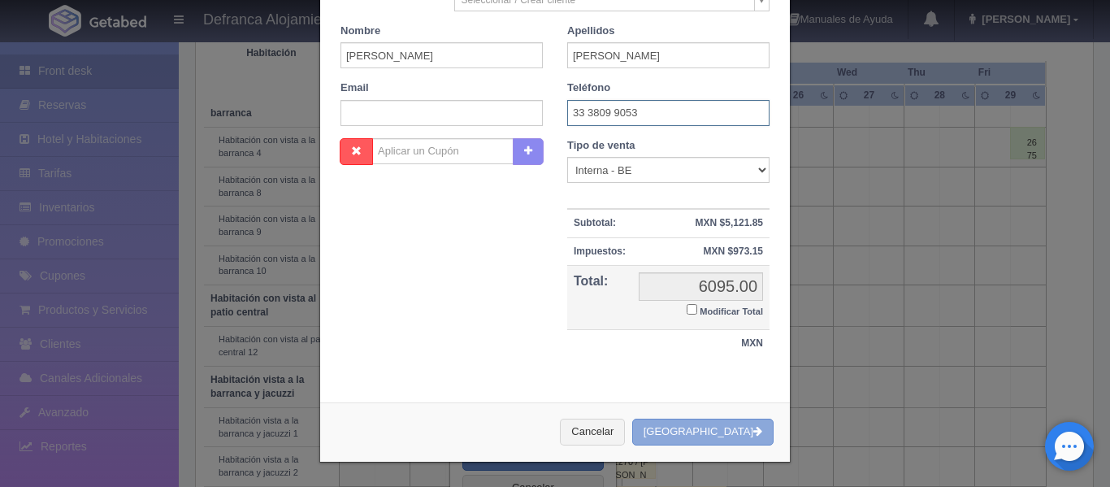
type input "33 3809 9053"
click at [692, 430] on button "Crear Reserva" at bounding box center [702, 432] width 141 height 27
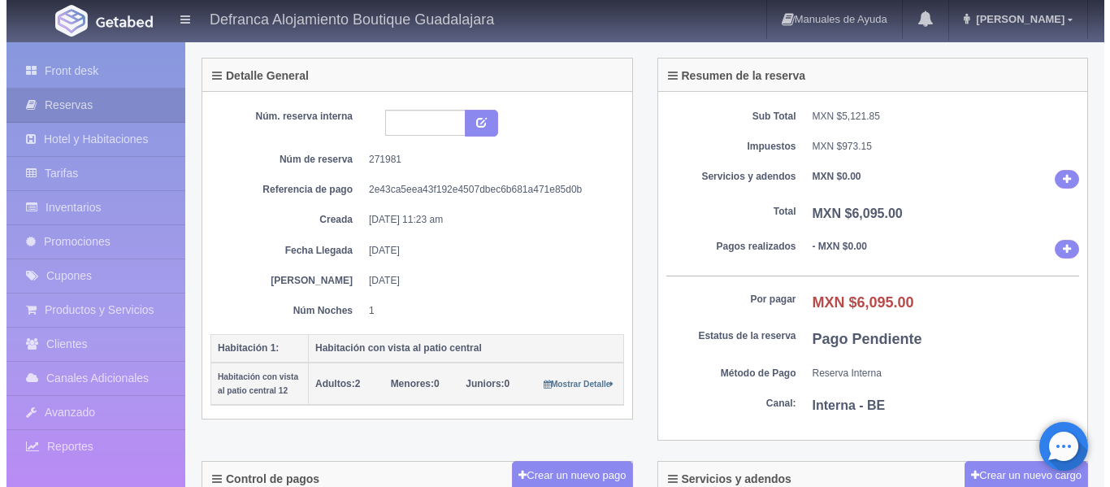
scroll to position [406, 0]
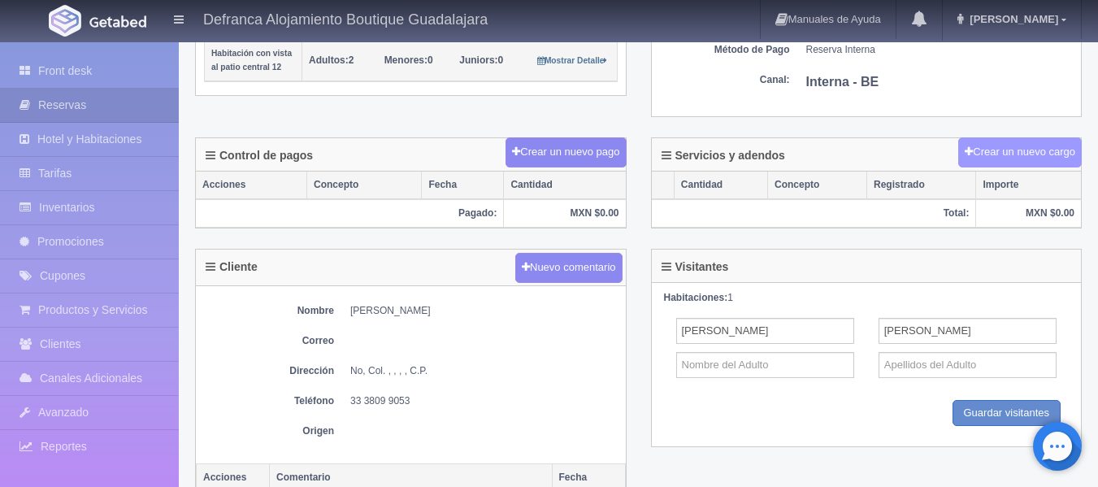
click at [1007, 153] on button "Crear un nuevo cargo" at bounding box center [1020, 152] width 124 height 30
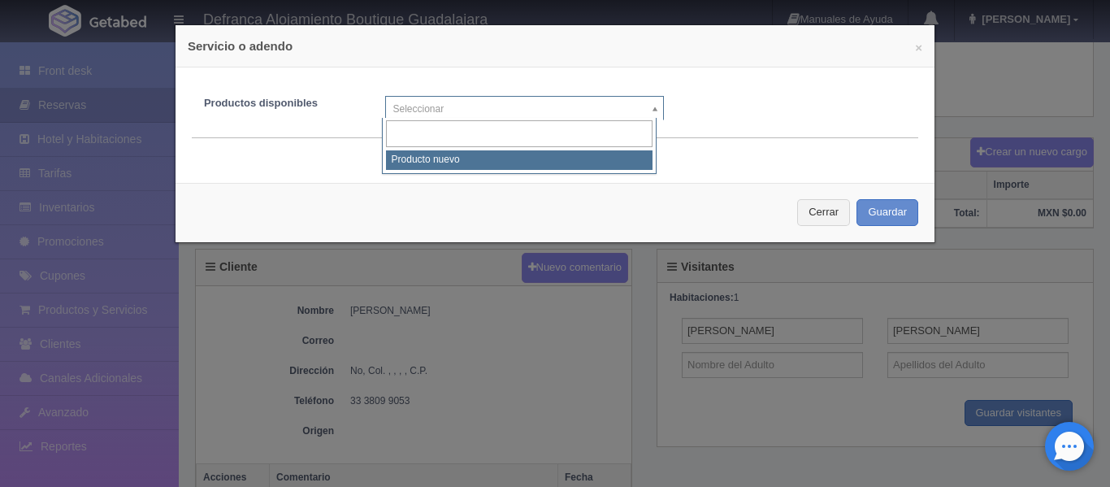
click at [649, 108] on body "Defranca Alojamiento Boutique Guadalajara Manuales de Ayuda Actualizaciones rec…" at bounding box center [555, 144] width 1110 height 1021
select select "0"
type input "1"
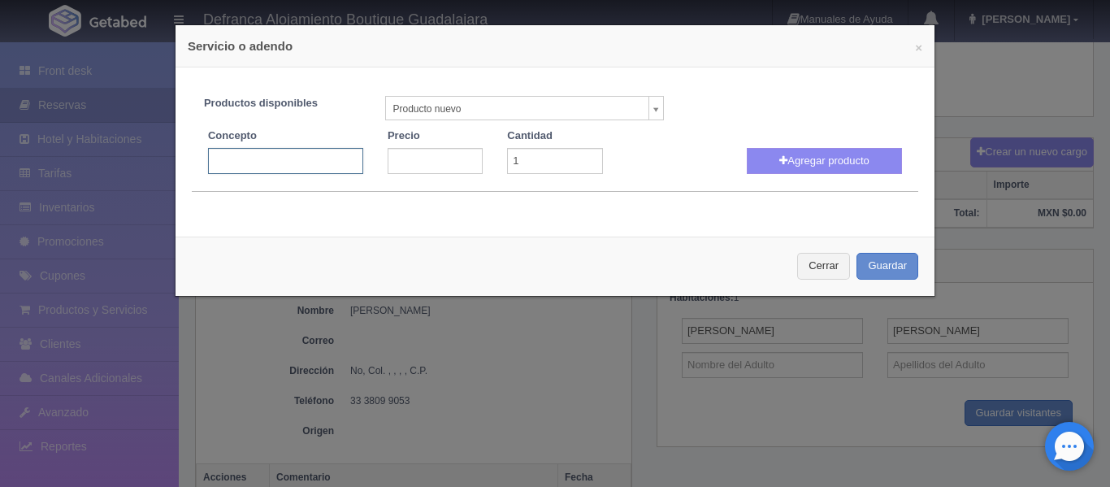
click at [323, 160] on input "text" at bounding box center [285, 161] width 155 height 26
type input "JACUZZI VOLADO"
click at [426, 163] on input "number" at bounding box center [435, 161] width 95 height 26
type input "3300"
click at [766, 155] on button "Agregar producto" at bounding box center [824, 161] width 155 height 26
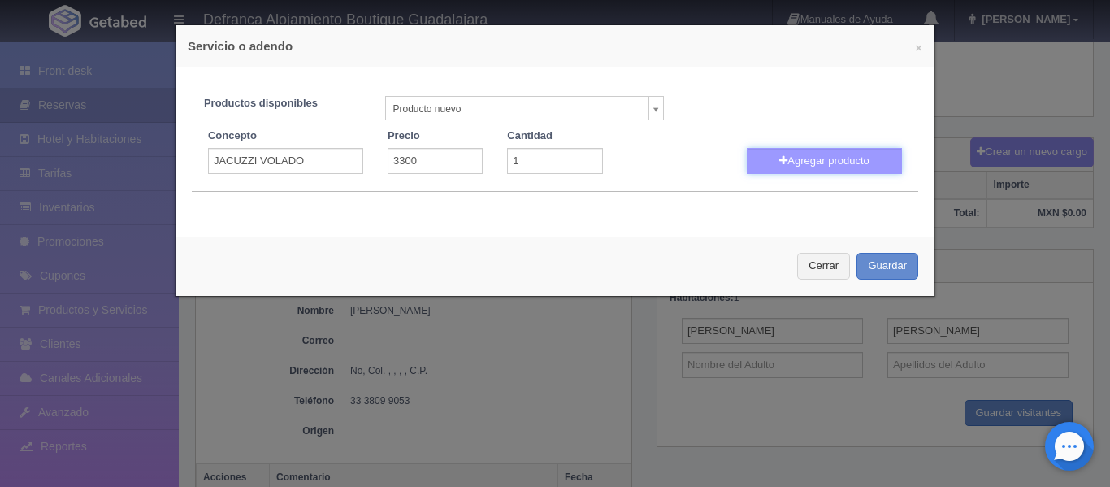
select select
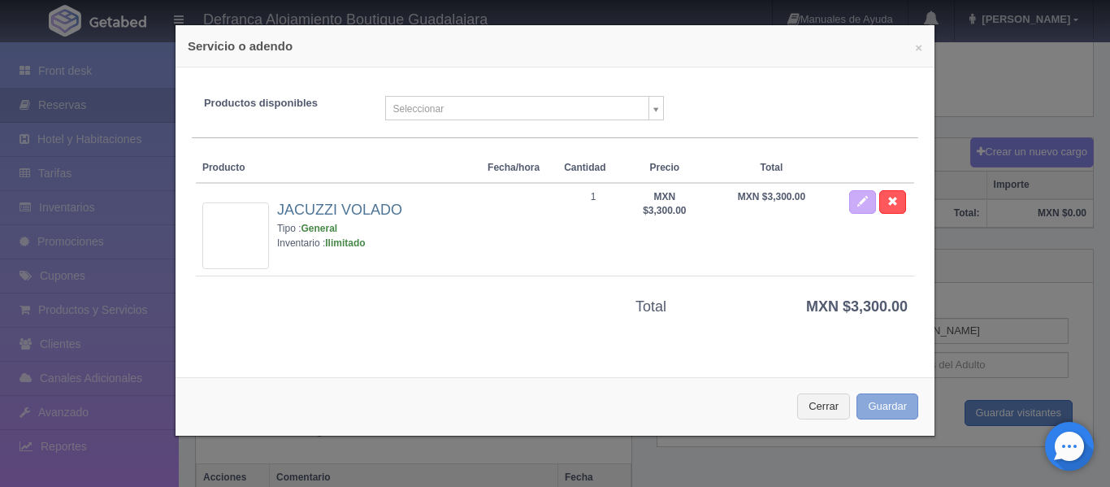
click at [859, 405] on button "Guardar" at bounding box center [888, 406] width 62 height 27
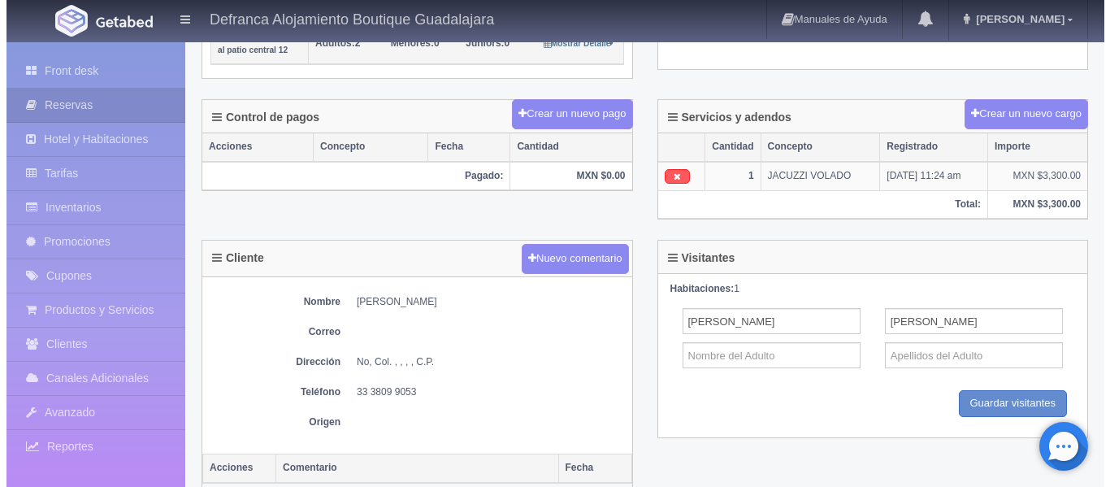
scroll to position [423, 0]
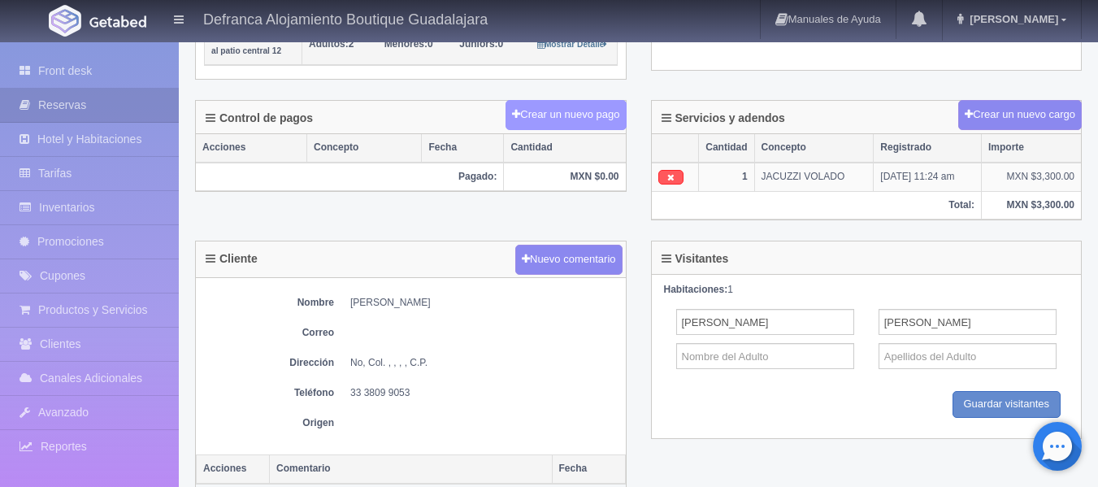
click at [570, 119] on button "Crear un nuevo pago" at bounding box center [565, 115] width 120 height 30
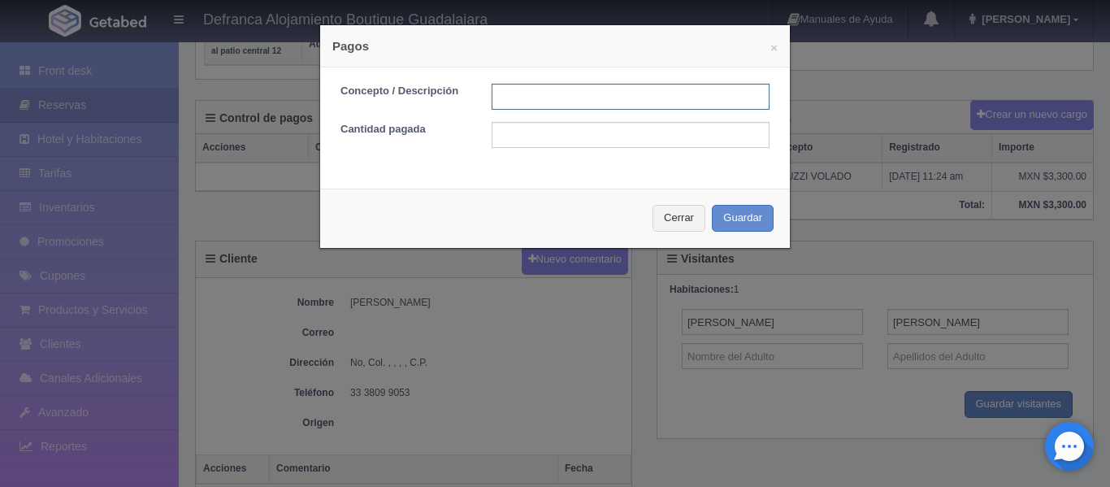
click at [514, 98] on input "text" at bounding box center [631, 97] width 278 height 26
type input "TRANSFERENCIA"
click at [608, 135] on input "text" at bounding box center [631, 135] width 278 height 26
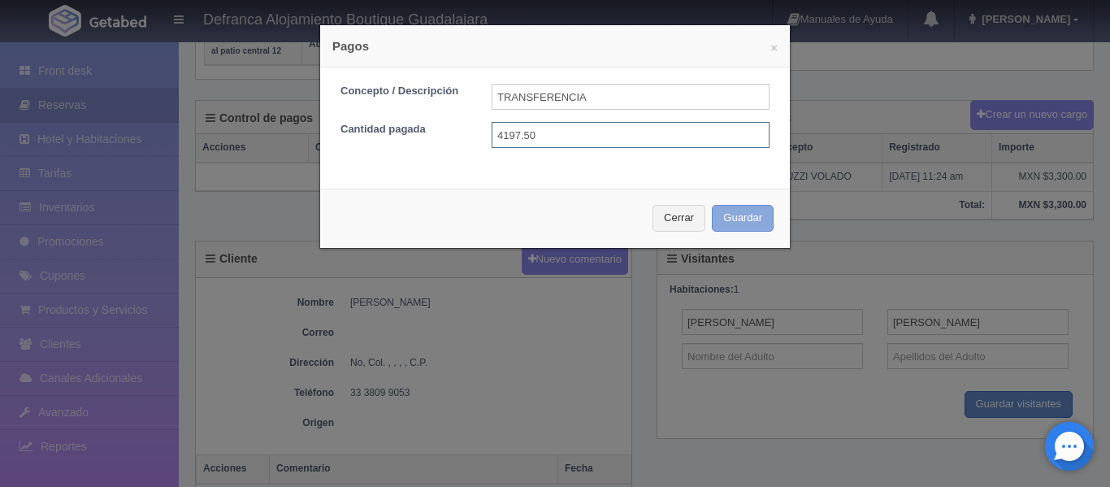
type input "4197.50"
click at [728, 221] on button "Guardar" at bounding box center [743, 218] width 62 height 27
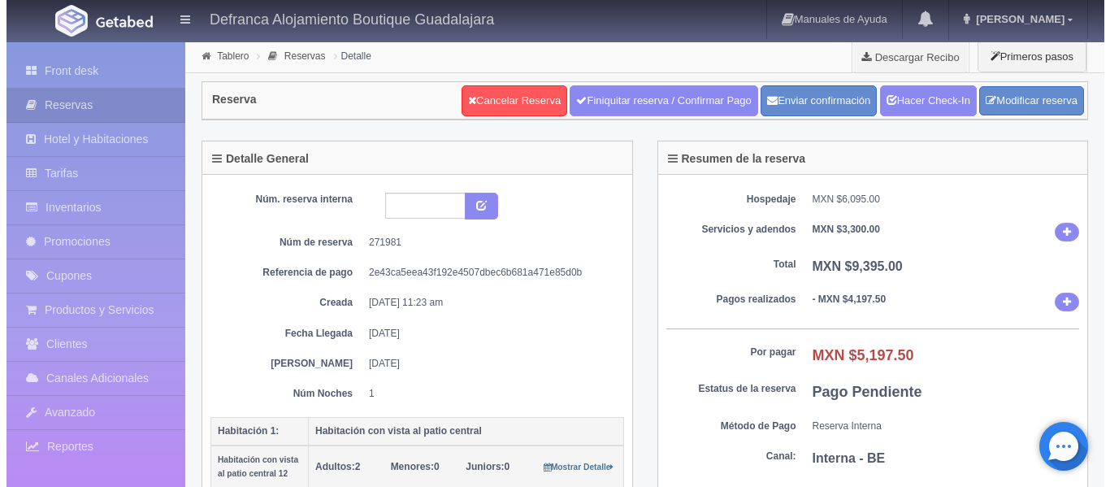
scroll to position [423, 0]
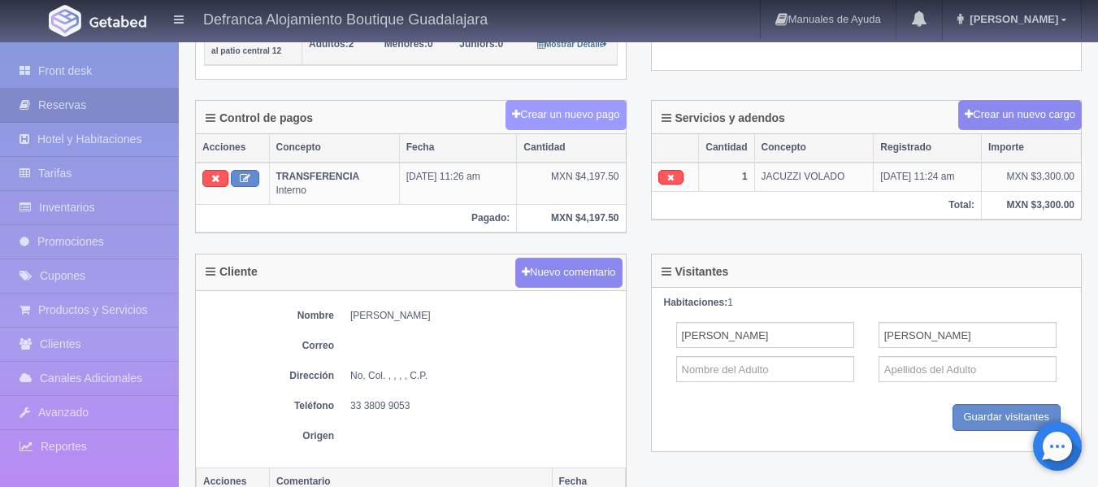
click at [586, 111] on button "Crear un nuevo pago" at bounding box center [565, 115] width 120 height 30
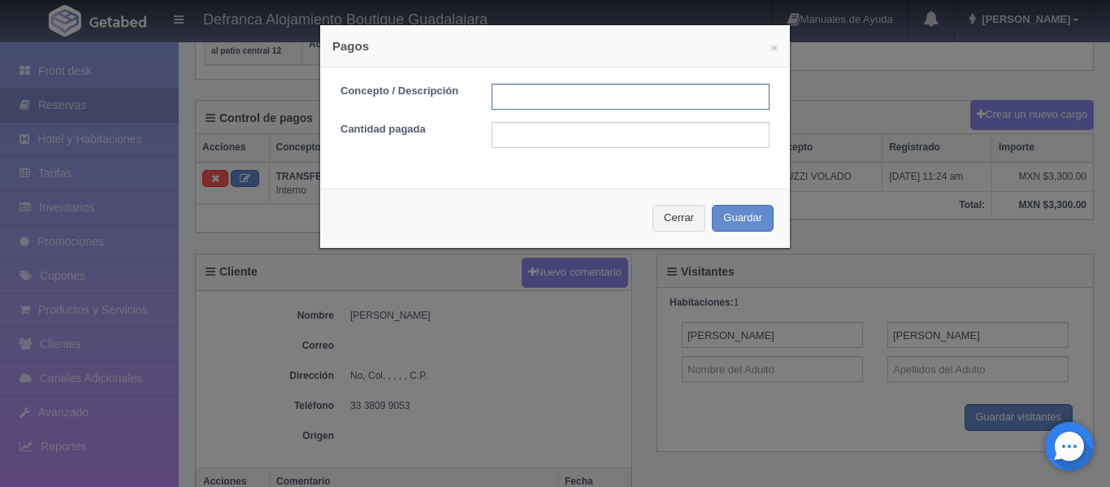
click at [551, 93] on input "text" at bounding box center [631, 97] width 278 height 26
type input "TRANSFERENCIA"
click at [584, 137] on input "text" at bounding box center [631, 135] width 278 height 26
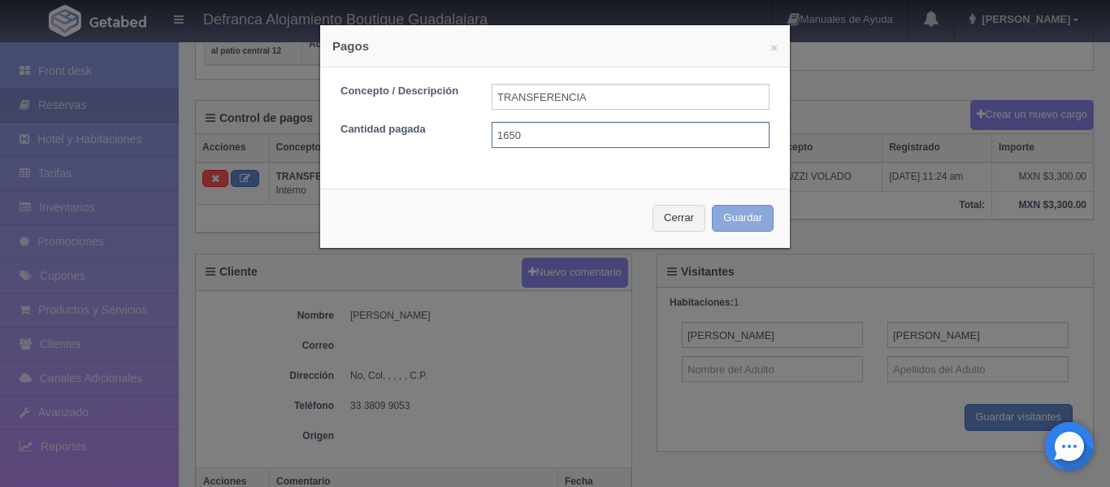
type input "1650"
click at [728, 216] on button "Guardar" at bounding box center [743, 218] width 62 height 27
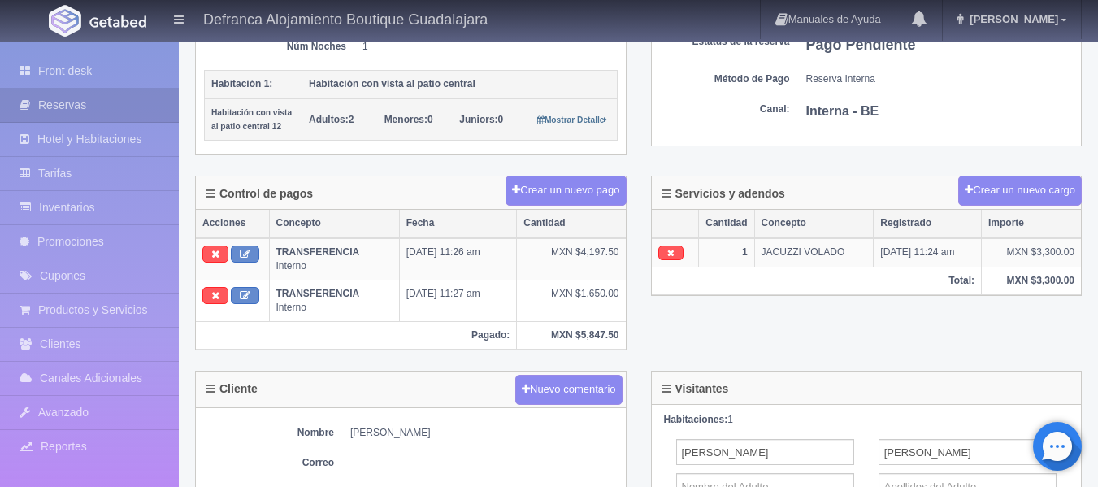
scroll to position [260, 0]
